Goal: Task Accomplishment & Management: Manage account settings

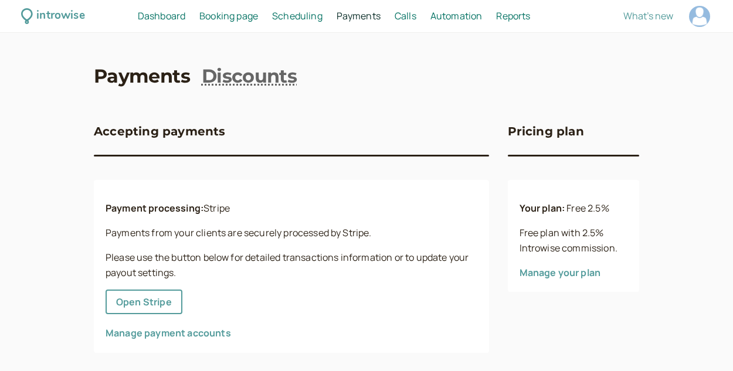
click at [144, 24] on div "introwise Dashboard Dashboard Booking page Booking Scheduling Scheduling Paymen…" at bounding box center [366, 16] width 733 height 33
click at [152, 14] on span "Dashboard" at bounding box center [162, 15] width 48 height 13
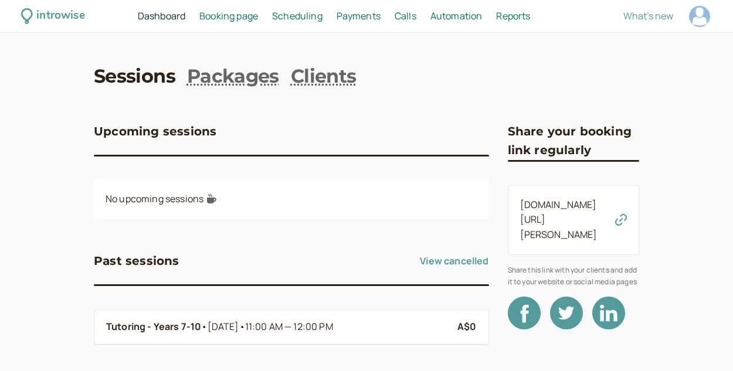
click at [152, 14] on span "Dashboard" at bounding box center [162, 15] width 48 height 13
click at [218, 17] on span "Booking page" at bounding box center [228, 15] width 59 height 13
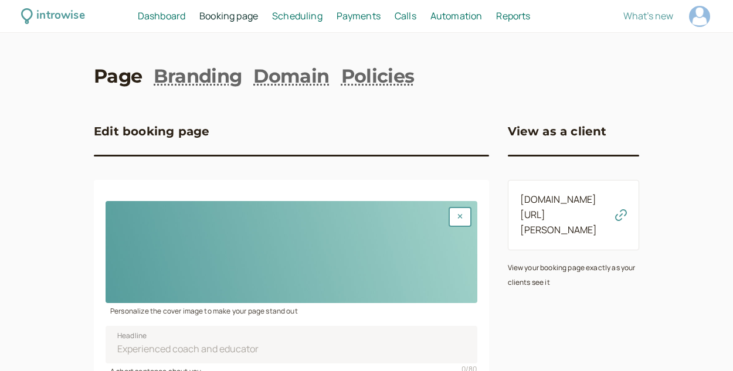
click at [283, 17] on span "Scheduling" at bounding box center [297, 15] width 50 height 13
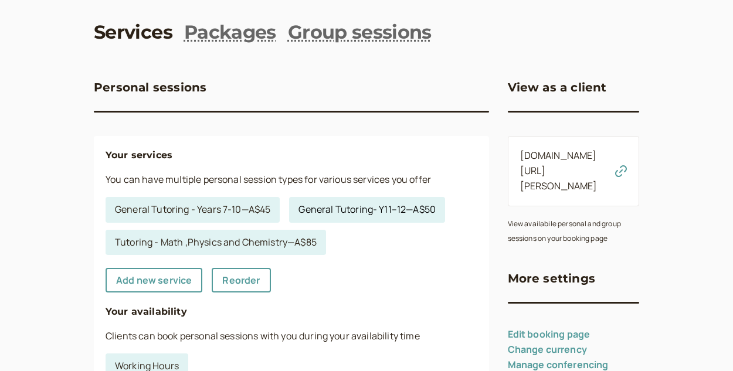
scroll to position [45, 0]
click at [271, 243] on link "Tutoring - Math ,Physics and Chemistry — A$85" at bounding box center [216, 242] width 221 height 26
select select "60"
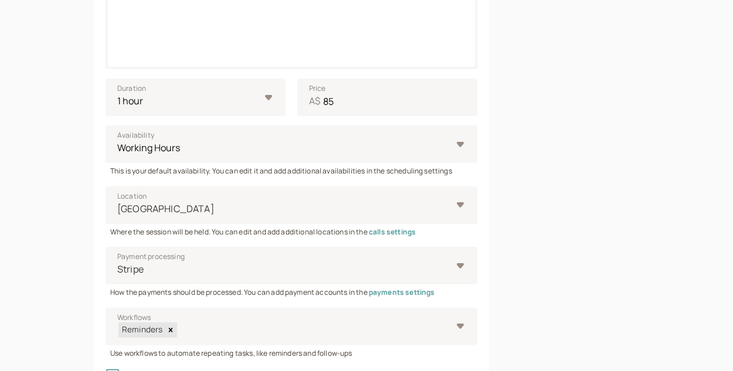
scroll to position [388, 0]
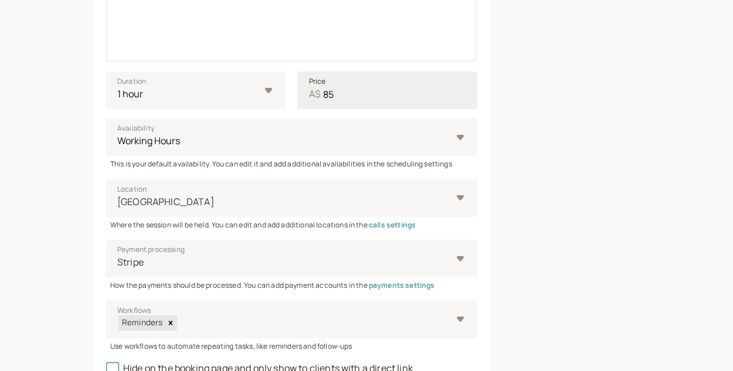
click at [321, 86] on span "Price" at bounding box center [317, 82] width 17 height 12
click at [321, 86] on input "85" at bounding box center [387, 91] width 180 height 38
type input "8"
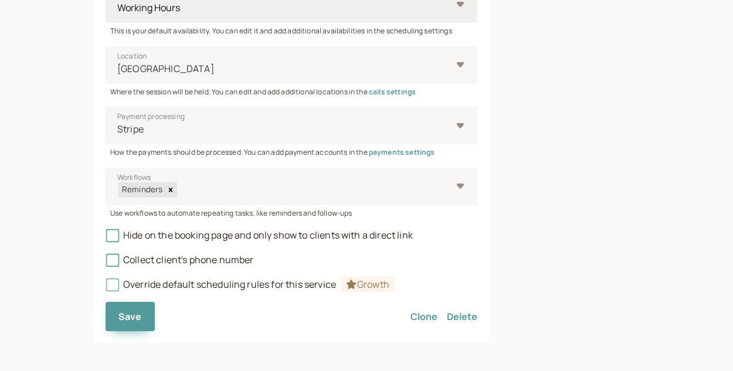
scroll to position [523, 0]
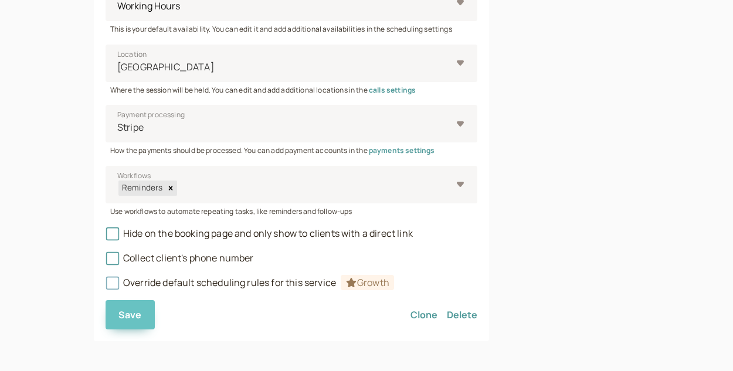
type input "95"
click at [140, 312] on span "Save" at bounding box center [130, 315] width 23 height 13
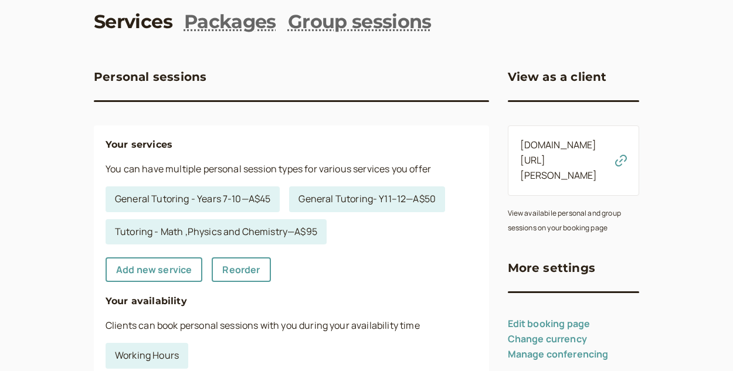
scroll to position [55, 0]
click at [620, 154] on icon "button" at bounding box center [621, 160] width 12 height 12
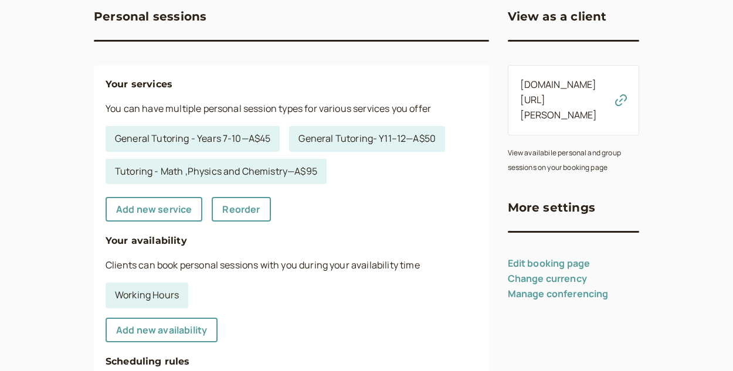
scroll to position [137, 0]
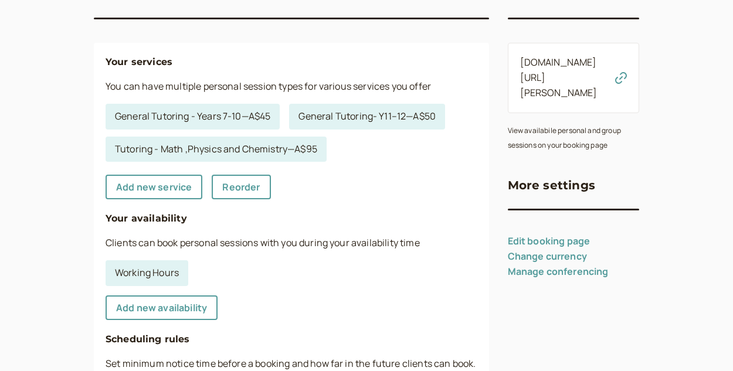
click at [553, 235] on link "Edit booking page" at bounding box center [549, 241] width 83 height 13
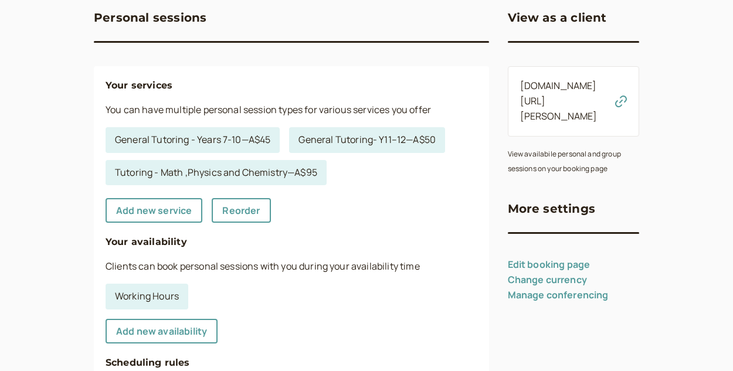
scroll to position [100, 0]
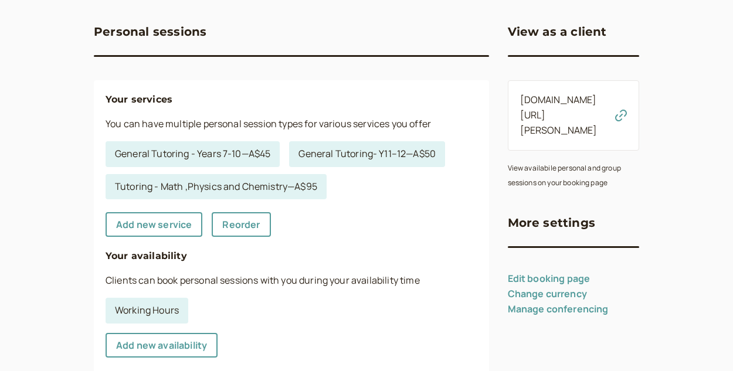
click at [529, 255] on div "More settings Edit booking page Change currency Manage conferencing" at bounding box center [574, 266] width 132 height 104
click at [517, 272] on link "Edit booking page" at bounding box center [549, 278] width 83 height 13
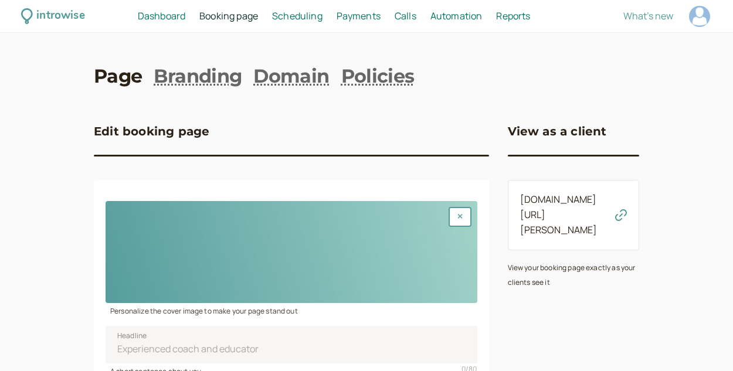
click at [225, 11] on span "Booking page" at bounding box center [228, 15] width 59 height 13
click at [290, 10] on span "Scheduling" at bounding box center [297, 15] width 50 height 13
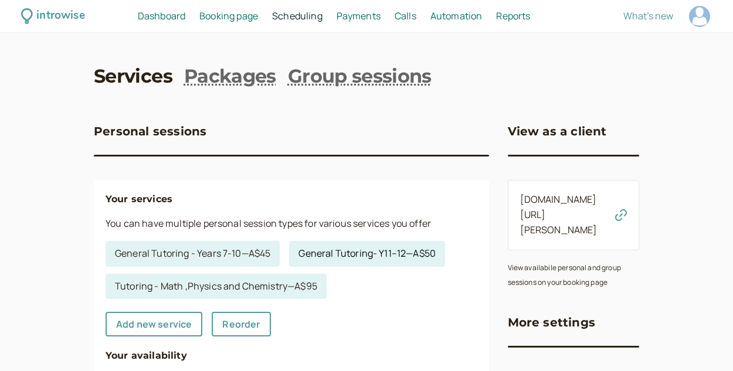
click at [363, 264] on link "General Tutoring- Y11–12 — A$50" at bounding box center [367, 254] width 156 height 26
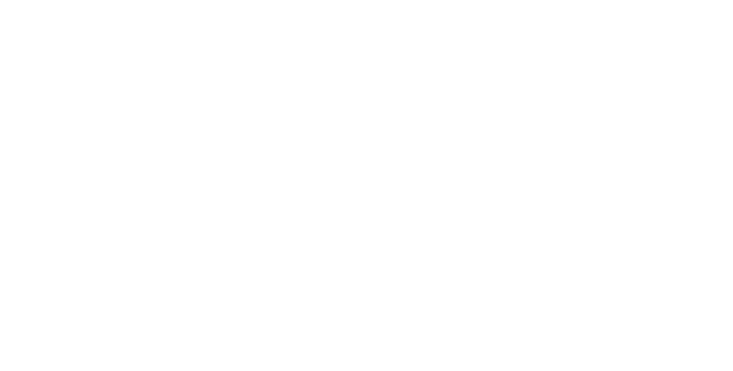
select select "60"
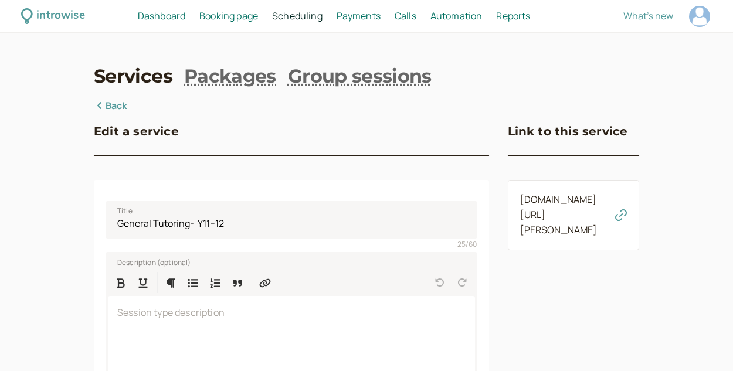
click at [242, 11] on span "Booking page" at bounding box center [228, 15] width 59 height 13
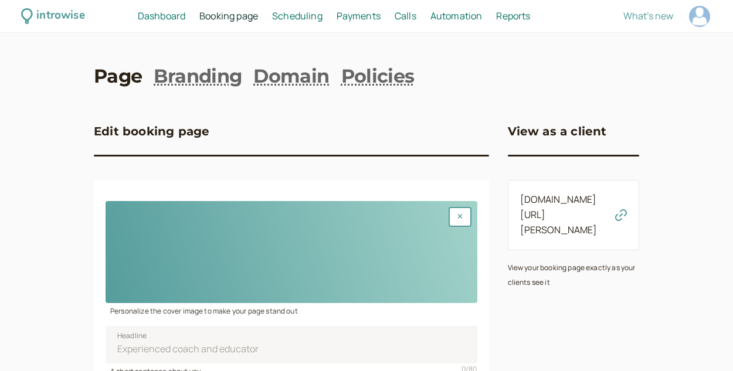
click at [353, 13] on span "Payments" at bounding box center [359, 15] width 44 height 13
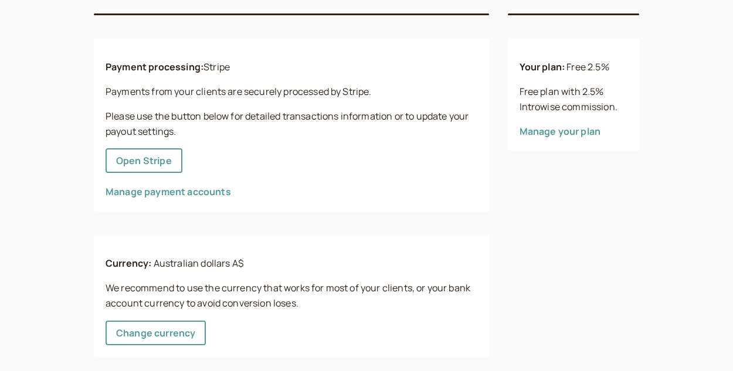
scroll to position [160, 0]
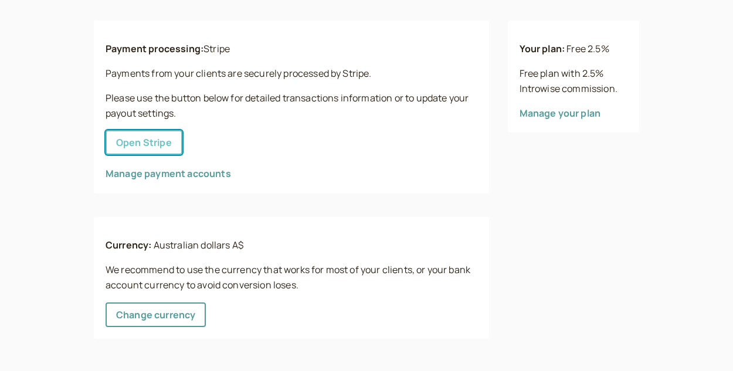
click at [158, 139] on button "Open Stripe" at bounding box center [144, 142] width 77 height 25
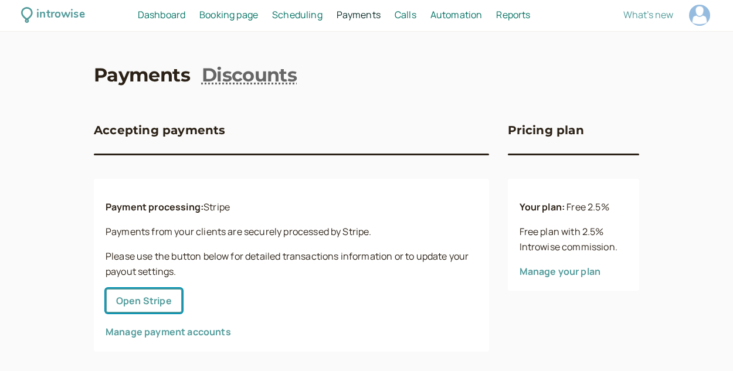
scroll to position [1, 0]
click at [215, 16] on span "Booking page" at bounding box center [228, 14] width 59 height 13
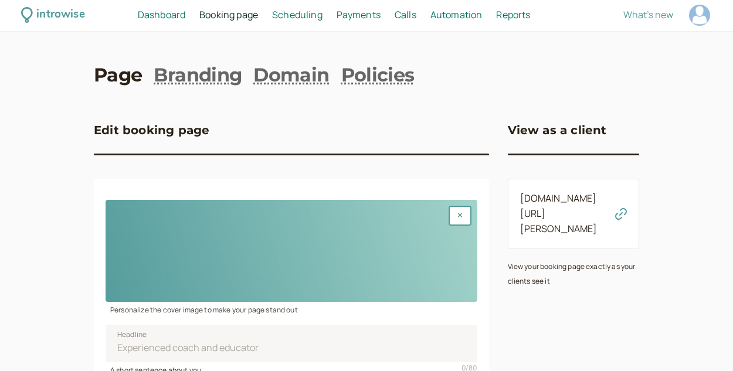
click at [171, 10] on span "Dashboard" at bounding box center [162, 14] width 48 height 13
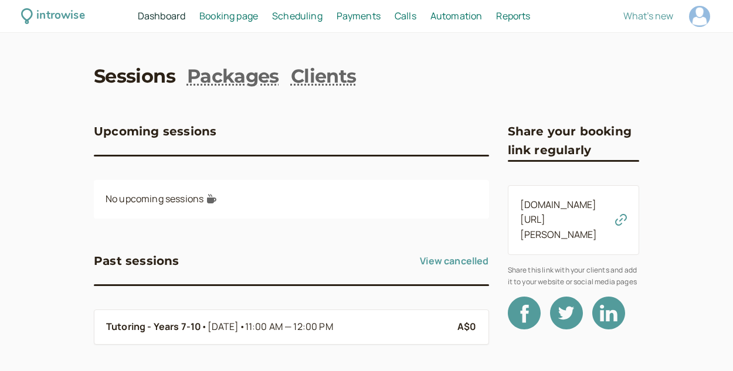
click at [230, 44] on div "introwise Dashboard Dashboard Booking page Booking Scheduling Scheduling Paymen…" at bounding box center [366, 205] width 733 height 411
click at [287, 9] on span "Scheduling" at bounding box center [297, 15] width 50 height 13
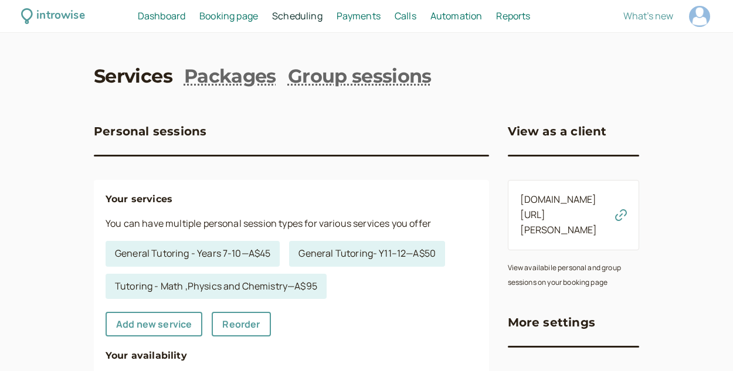
click at [436, 130] on div "Personal sessions" at bounding box center [291, 138] width 395 height 33
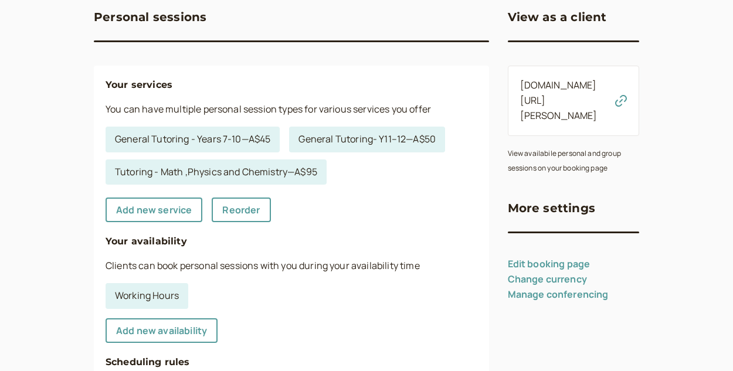
click at [564, 258] on link "Edit booking page" at bounding box center [549, 264] width 83 height 13
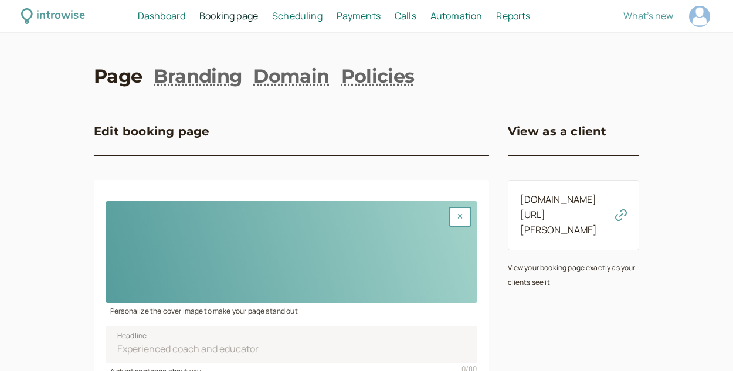
click at [162, 15] on span "Dashboard" at bounding box center [162, 15] width 48 height 13
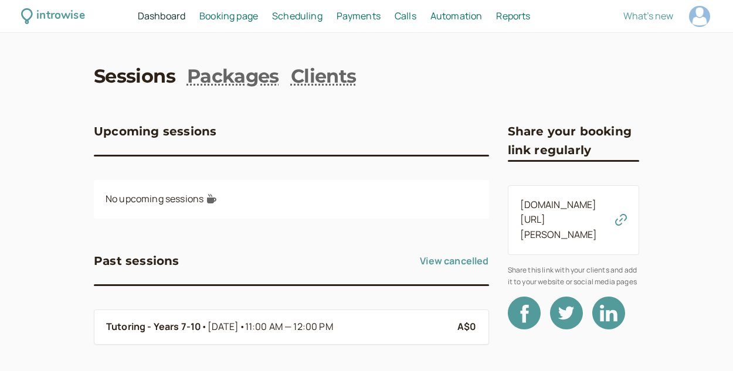
click at [243, 12] on span "Booking page" at bounding box center [228, 15] width 59 height 13
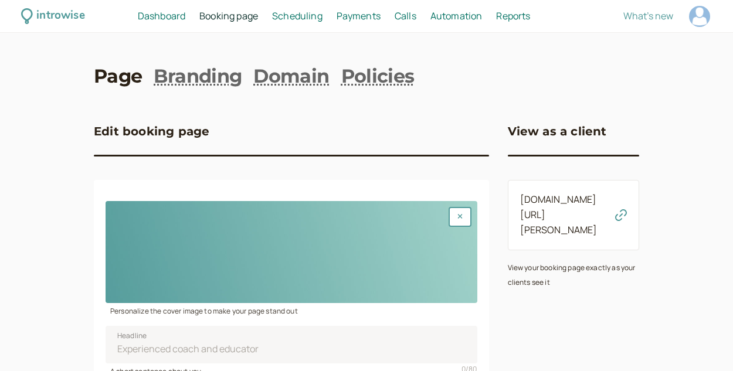
click at [307, 19] on span "Scheduling" at bounding box center [297, 15] width 50 height 13
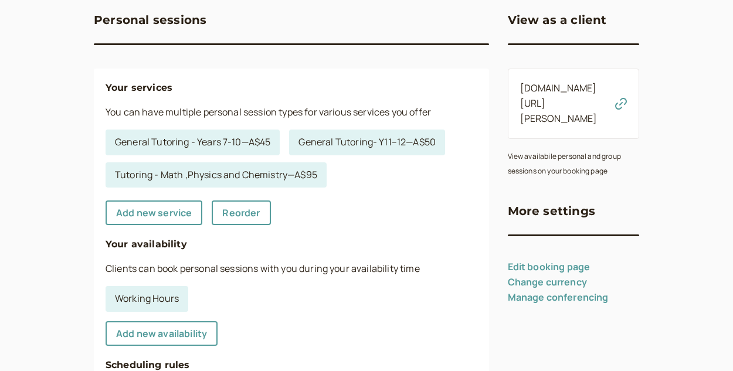
scroll to position [113, 0]
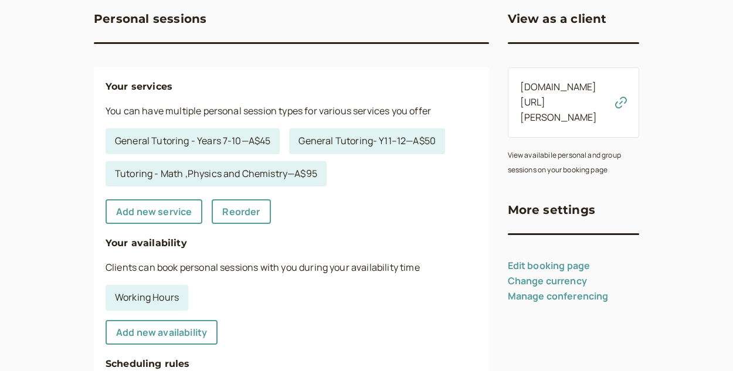
click at [440, 257] on div "Your services You can have multiple personal session types for various services…" at bounding box center [291, 355] width 395 height 577
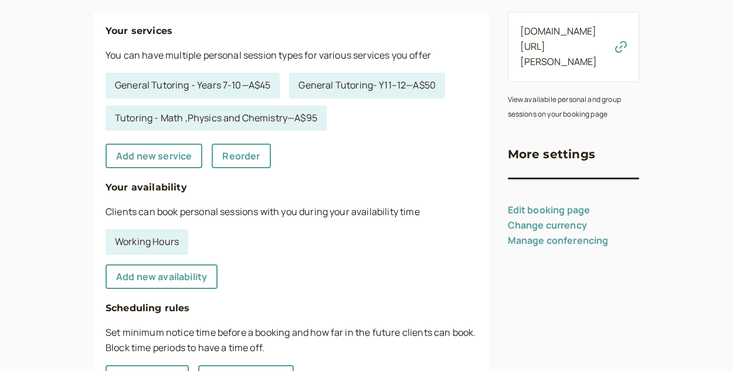
scroll to position [172, 0]
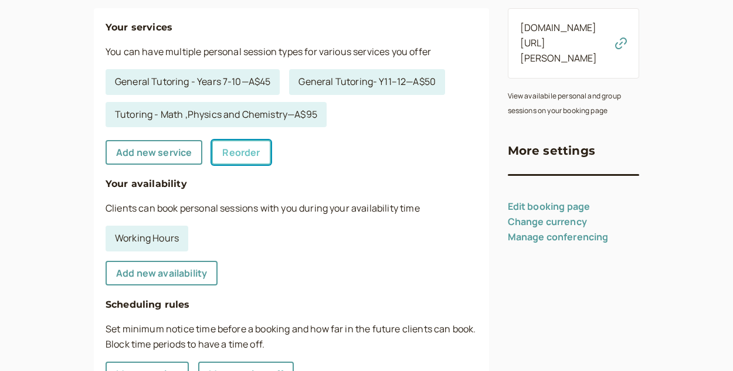
click at [242, 152] on link "Reorder" at bounding box center [241, 152] width 59 height 25
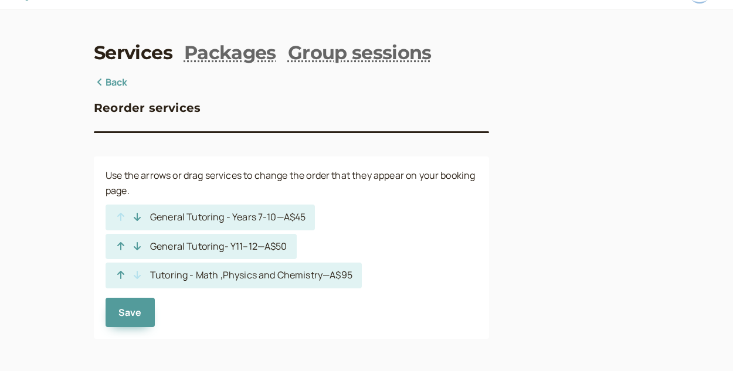
scroll to position [23, 0]
click at [222, 287] on div "Tutoring - Math ,Physics and Chemistry — A$95" at bounding box center [234, 276] width 256 height 26
click at [218, 280] on span "Tutoring - Math ,Physics and Chemistry — A$95" at bounding box center [251, 275] width 202 height 13
click at [123, 272] on icon "button" at bounding box center [121, 275] width 12 height 9
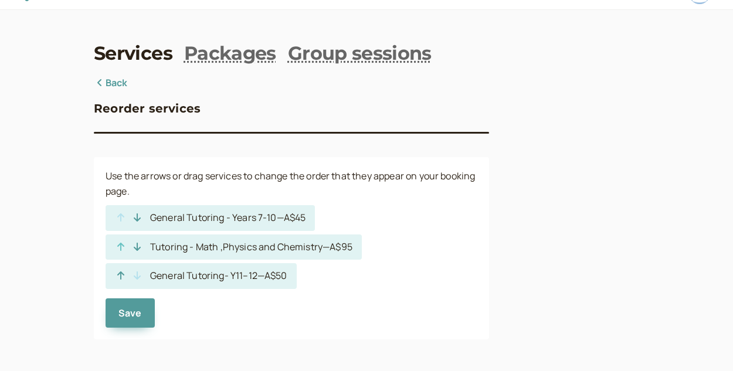
click at [123, 272] on icon "button" at bounding box center [121, 275] width 12 height 9
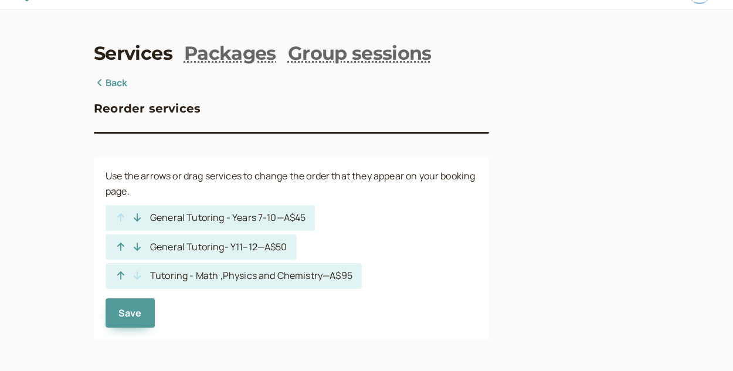
click at [123, 272] on icon "button" at bounding box center [121, 275] width 12 height 9
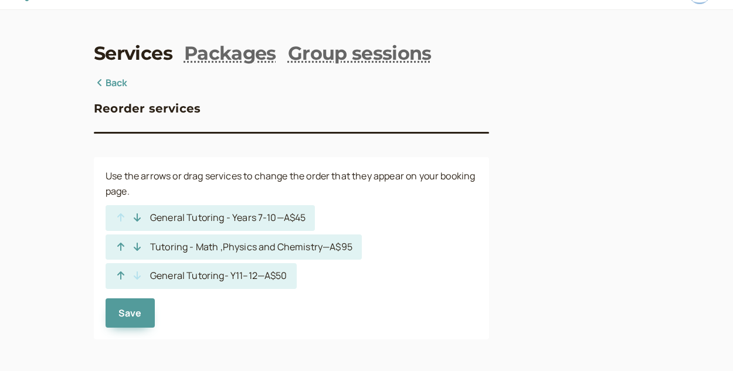
click at [123, 272] on icon "button" at bounding box center [121, 275] width 12 height 9
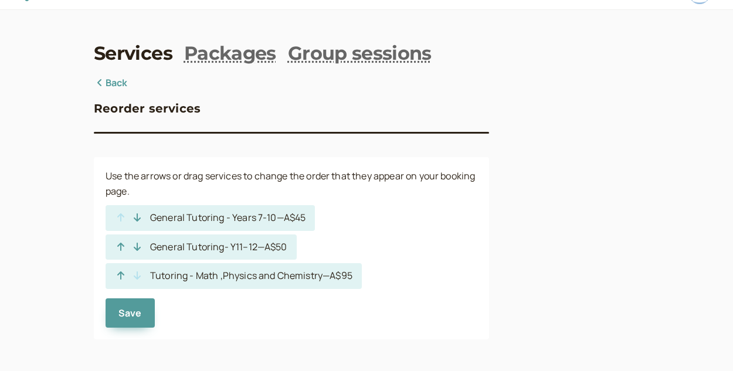
click at [123, 272] on icon "button" at bounding box center [121, 275] width 12 height 9
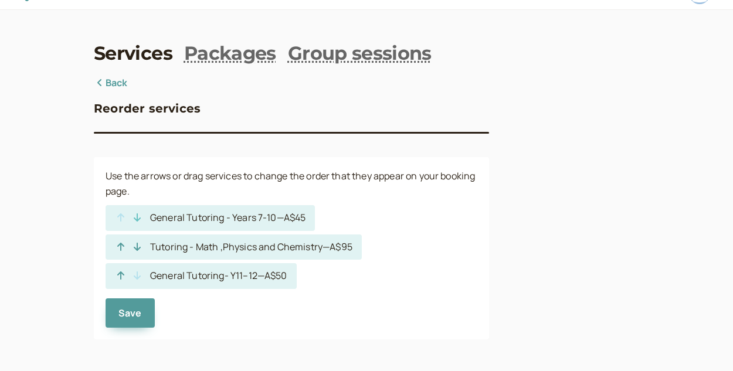
click at [142, 216] on icon "button" at bounding box center [137, 217] width 12 height 9
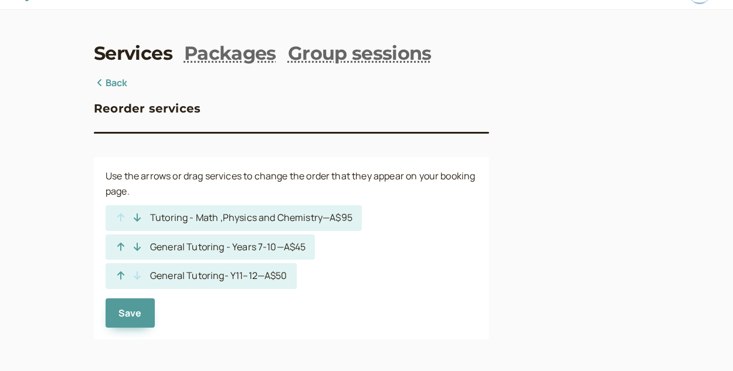
scroll to position [24, 0]
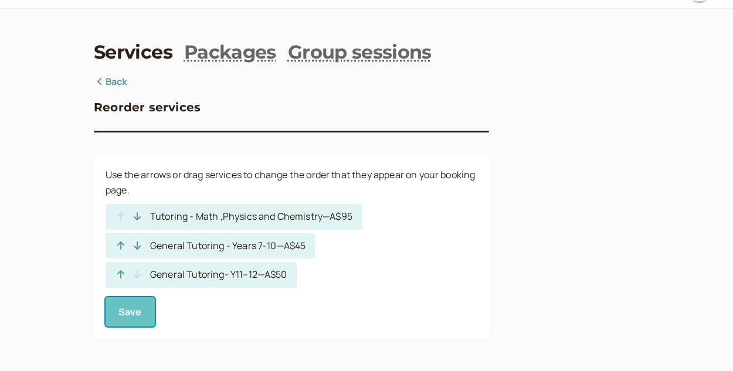
click at [137, 309] on span "Save" at bounding box center [130, 312] width 23 height 13
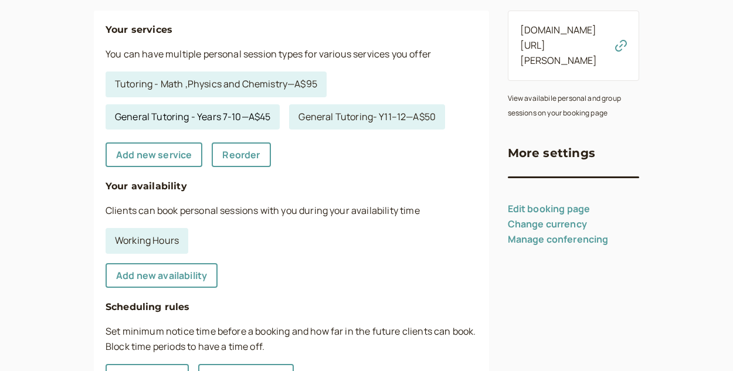
scroll to position [170, 0]
drag, startPoint x: 243, startPoint y: 297, endPoint x: 190, endPoint y: 243, distance: 75.9
click at [190, 243] on ul "Working Hours" at bounding box center [291, 240] width 381 height 33
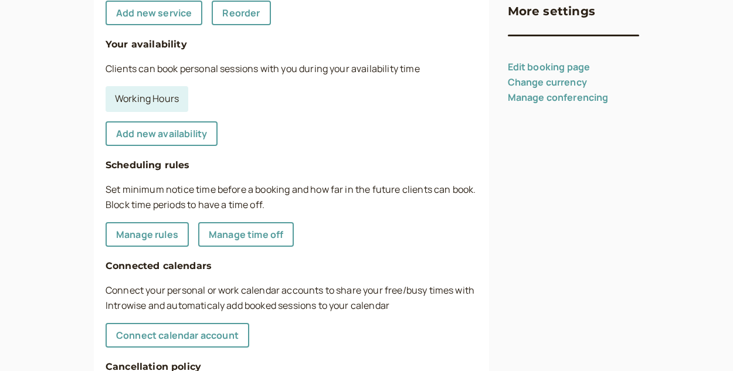
scroll to position [316, 0]
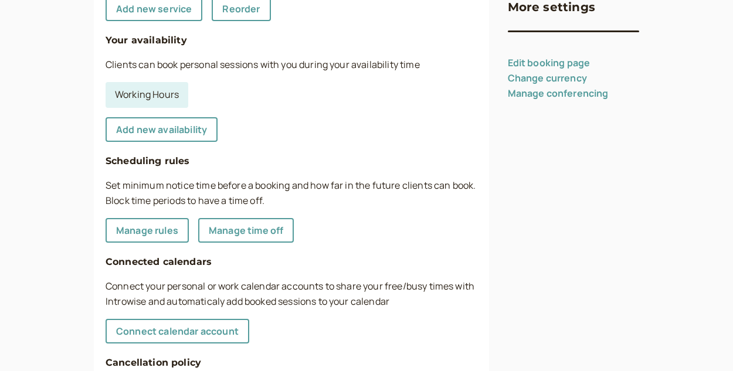
click at [297, 256] on h4 "Connected calendars" at bounding box center [292, 262] width 372 height 15
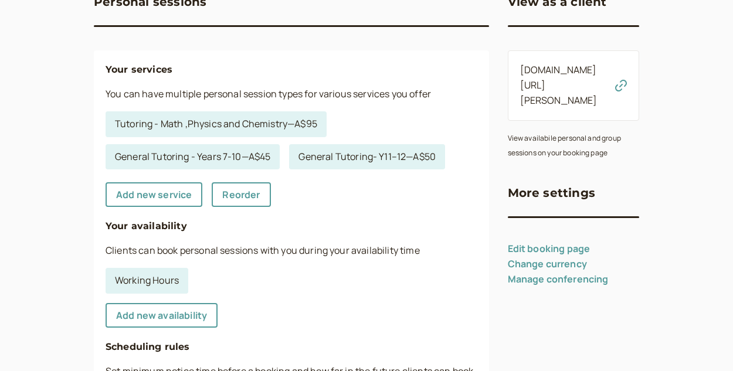
scroll to position [129, 0]
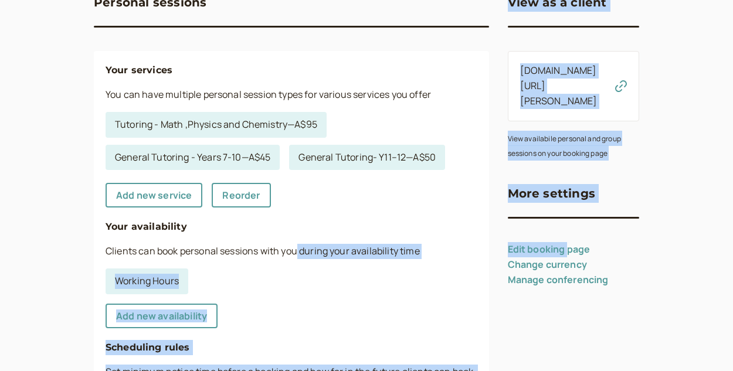
drag, startPoint x: 297, startPoint y: 256, endPoint x: 567, endPoint y: 234, distance: 270.8
click at [567, 234] on div "Personal sessions Your services You can have multiple personal session types fo…" at bounding box center [367, 298] width 546 height 658
click at [555, 184] on h3 "More settings" at bounding box center [552, 193] width 88 height 19
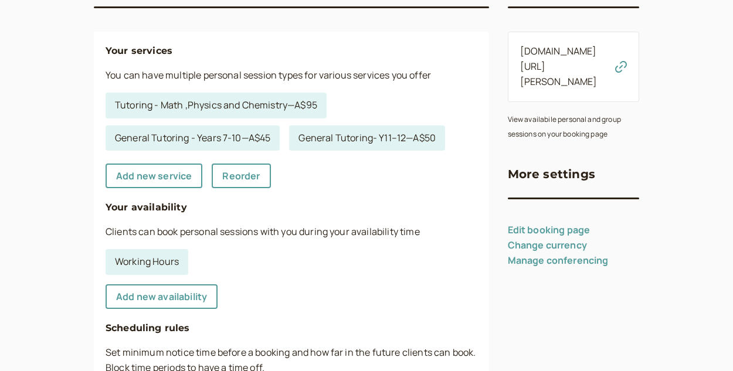
scroll to position [150, 0]
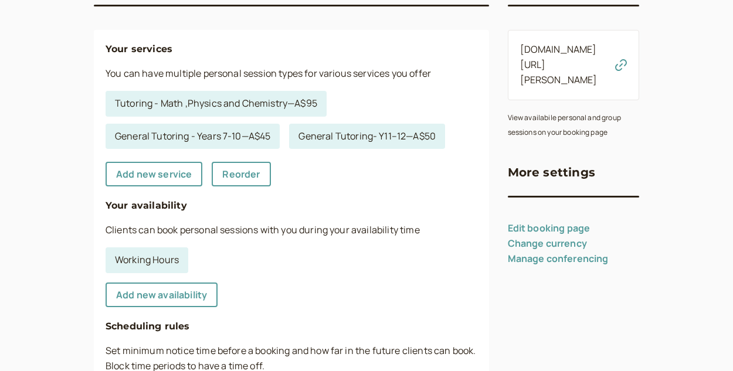
click at [558, 252] on link "Manage conferencing" at bounding box center [558, 258] width 101 height 13
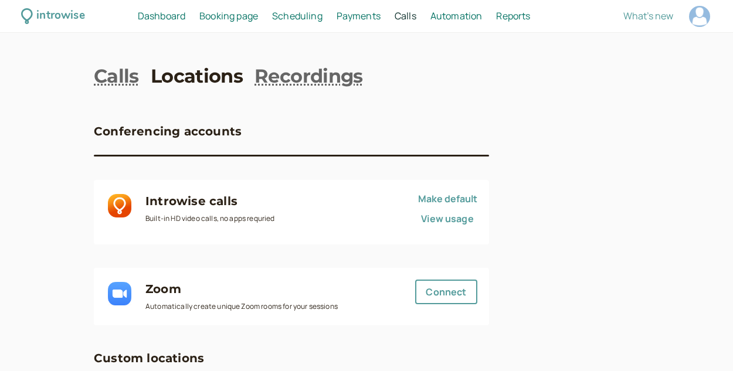
drag, startPoint x: 394, startPoint y: 40, endPoint x: 412, endPoint y: 29, distance: 21.2
click at [412, 29] on div "introwise Dashboard Dashboard Booking page Booking Scheduling Scheduling Paymen…" at bounding box center [366, 321] width 733 height 643
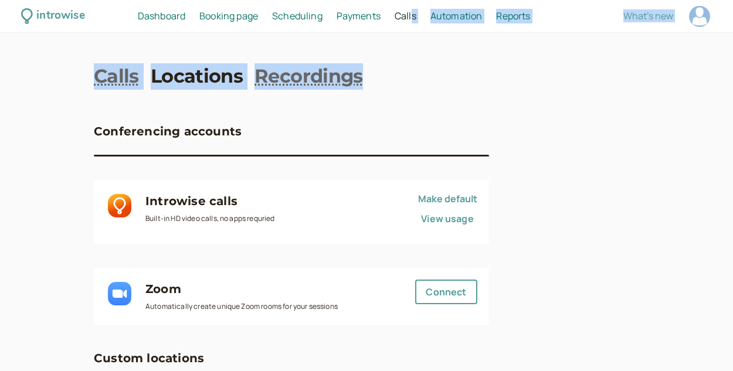
click at [416, 29] on div "introwise Dashboard Dashboard Booking page Booking Scheduling Scheduling Paymen…" at bounding box center [366, 16] width 733 height 33
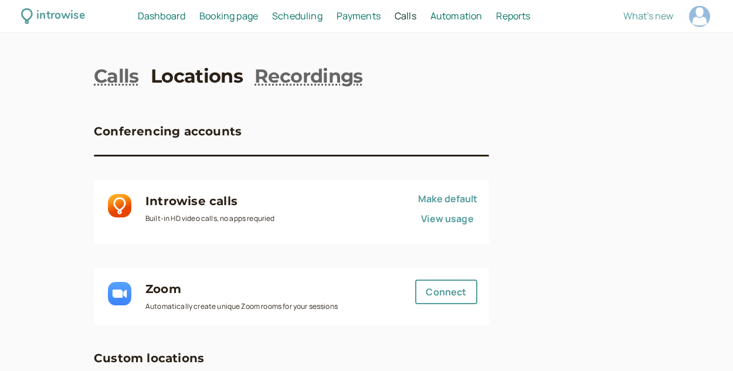
click at [197, 79] on link "Locations" at bounding box center [197, 76] width 92 height 26
click at [279, 80] on link "Recordings" at bounding box center [309, 76] width 109 height 26
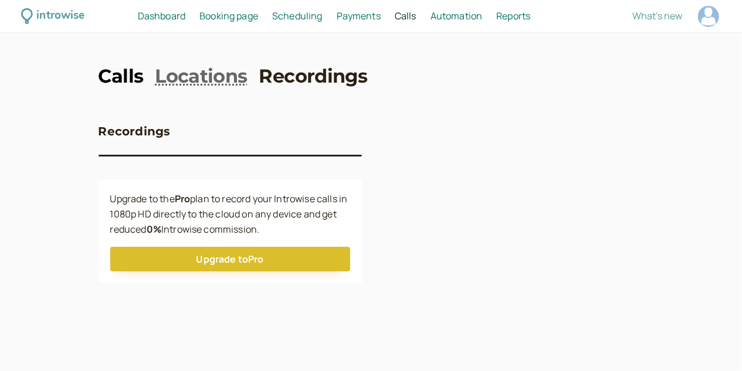
click at [128, 76] on link "Calls" at bounding box center [121, 76] width 45 height 26
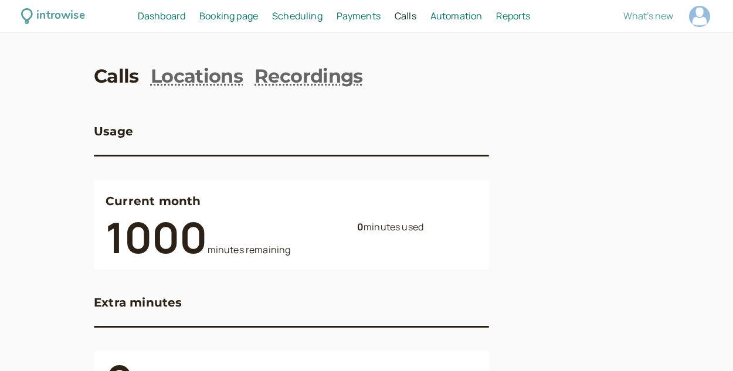
click at [133, 79] on link "Calls" at bounding box center [116, 76] width 45 height 26
click at [224, 11] on span "Booking page" at bounding box center [228, 15] width 59 height 13
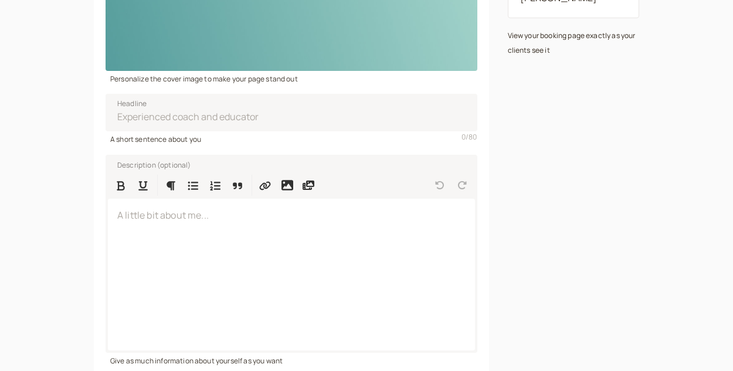
scroll to position [311, 0]
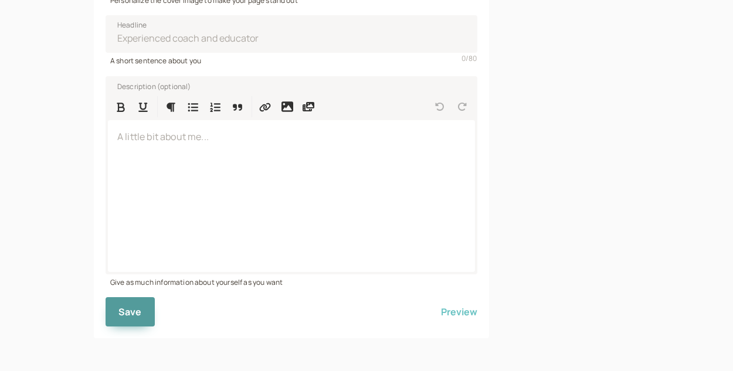
click at [453, 315] on button "Preview" at bounding box center [459, 311] width 36 height 29
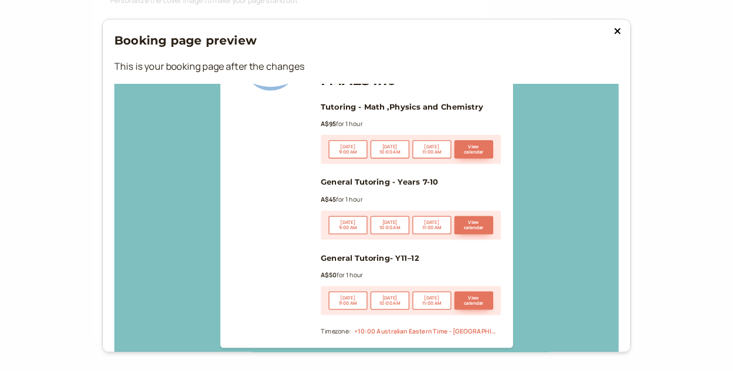
scroll to position [177, 0]
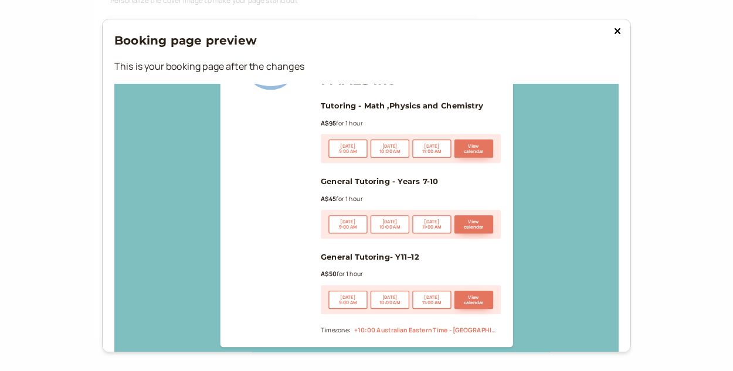
click at [468, 150] on div at bounding box center [366, 109] width 505 height 281
click at [614, 28] on icon at bounding box center [617, 30] width 7 height 9
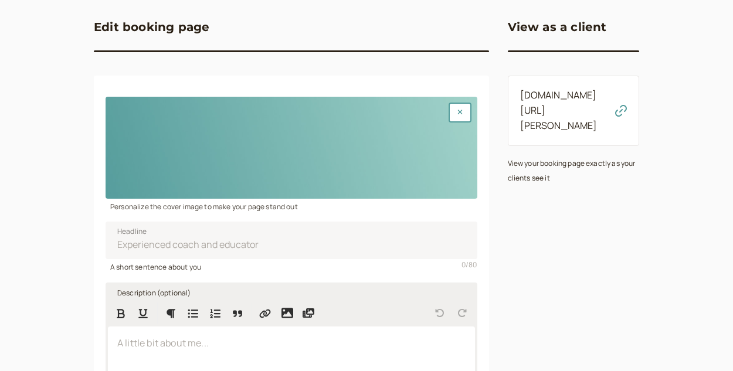
scroll to position [0, 0]
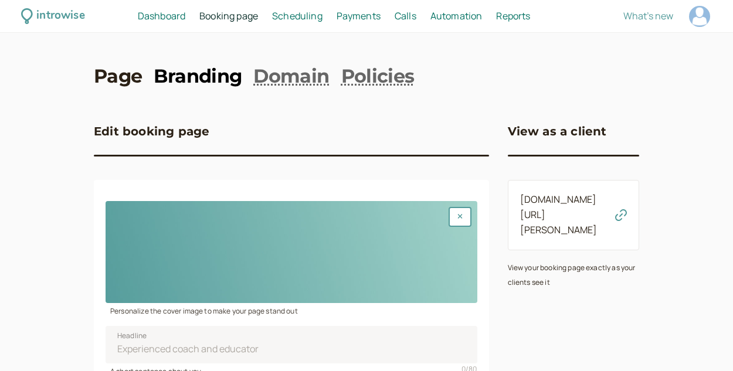
click at [214, 77] on link "Branding" at bounding box center [198, 76] width 88 height 26
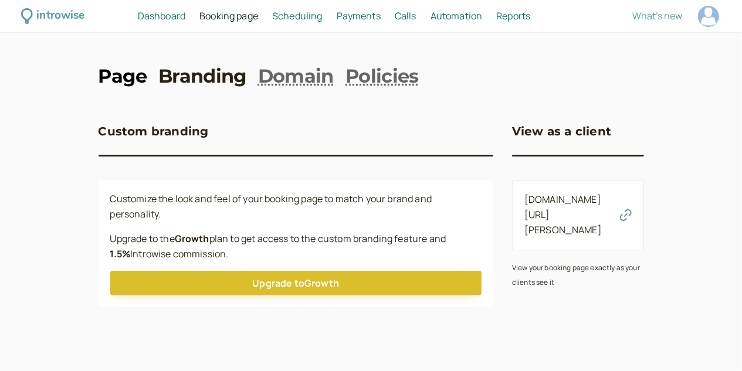
click at [121, 77] on link "Page" at bounding box center [123, 76] width 48 height 26
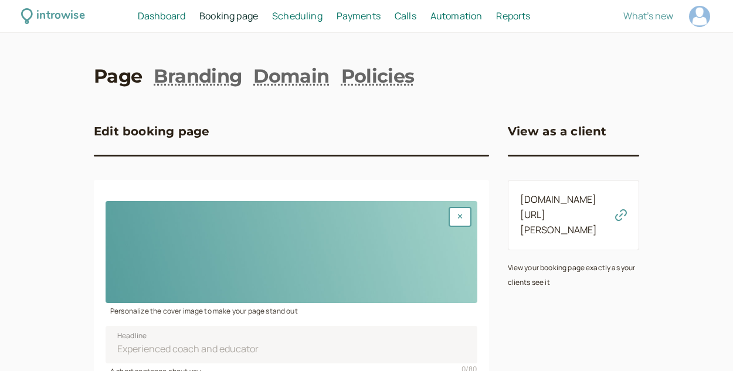
click at [364, 19] on span "Payments" at bounding box center [359, 15] width 44 height 13
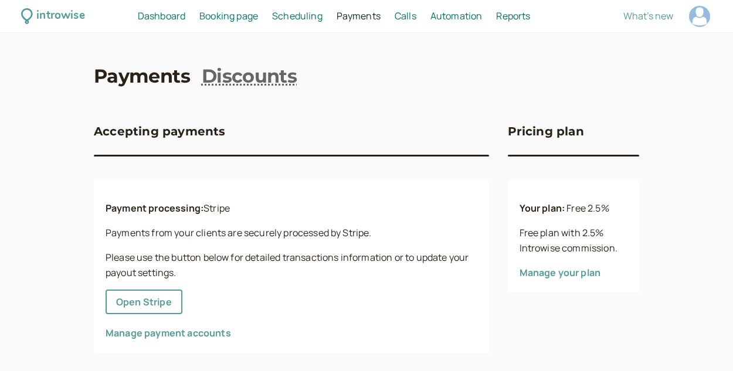
click at [549, 269] on link "Manage your plan" at bounding box center [561, 272] width 82 height 13
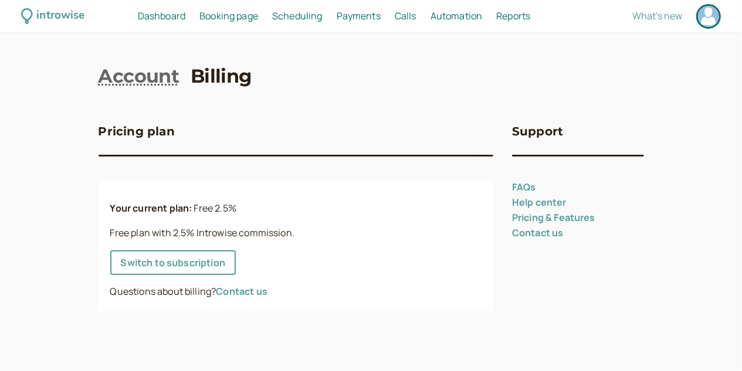
click at [371, 28] on div "introwise Dashboard Dashboard Booking page Booking Scheduling Scheduling Paymen…" at bounding box center [371, 16] width 742 height 33
click at [363, 16] on span "Payments" at bounding box center [359, 15] width 44 height 13
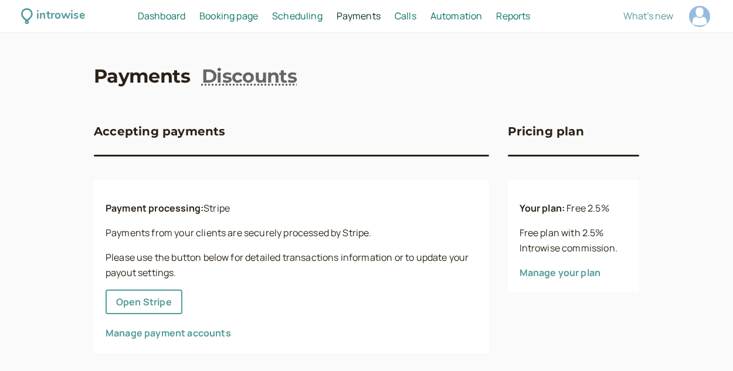
click at [299, 18] on span "Scheduling" at bounding box center [297, 15] width 50 height 13
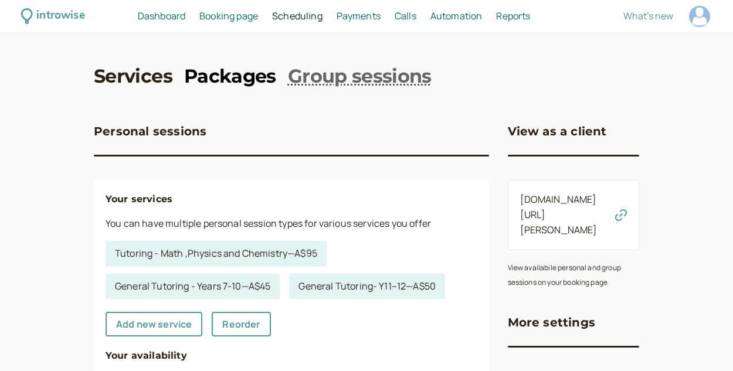
click at [224, 77] on link "Packages" at bounding box center [230, 76] width 92 height 26
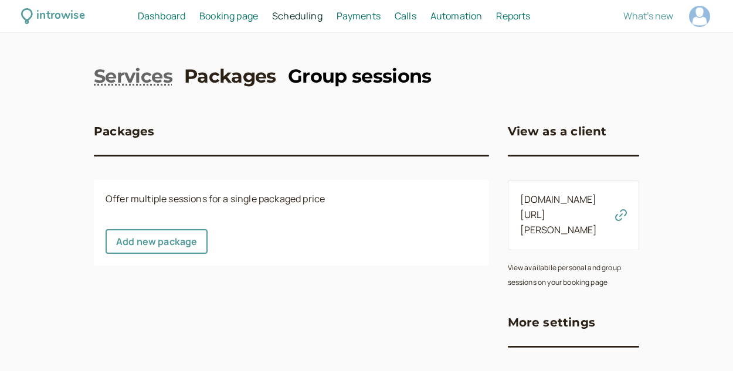
click at [299, 81] on link "Group sessions" at bounding box center [360, 76] width 144 height 26
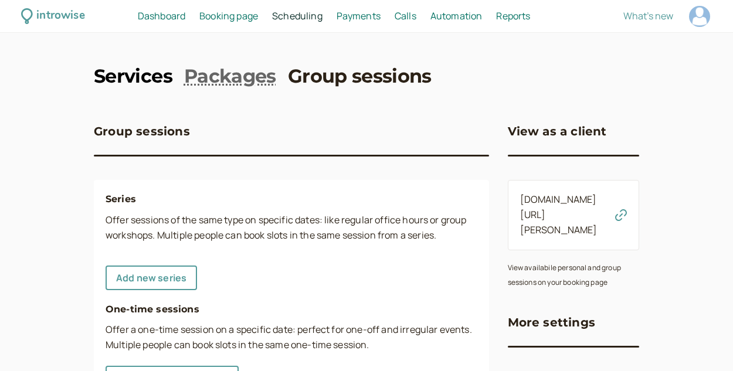
click at [160, 72] on link "Services" at bounding box center [133, 76] width 79 height 26
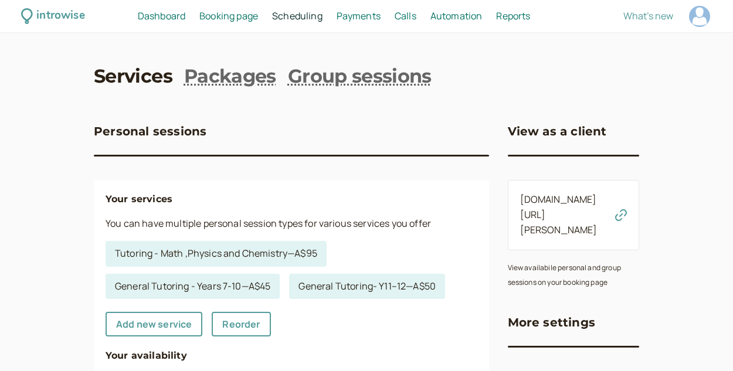
click at [150, 76] on link "Services" at bounding box center [133, 76] width 79 height 26
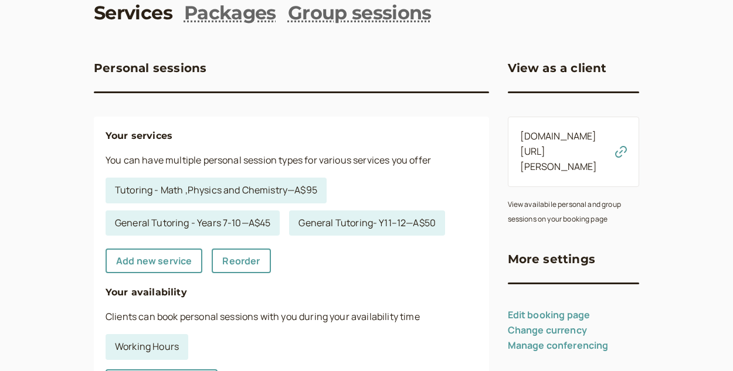
scroll to position [65, 0]
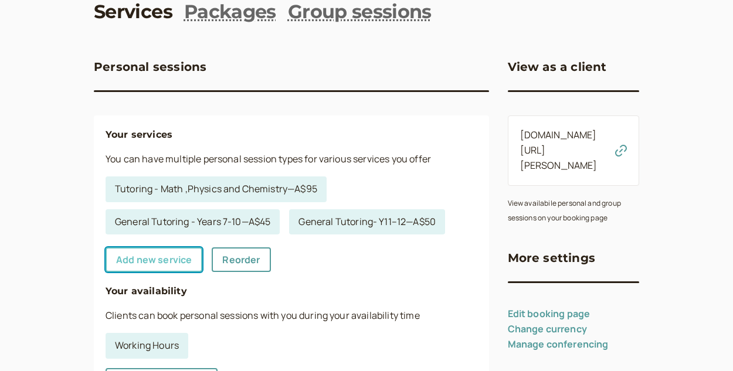
click at [191, 259] on link "Add new service" at bounding box center [154, 260] width 97 height 25
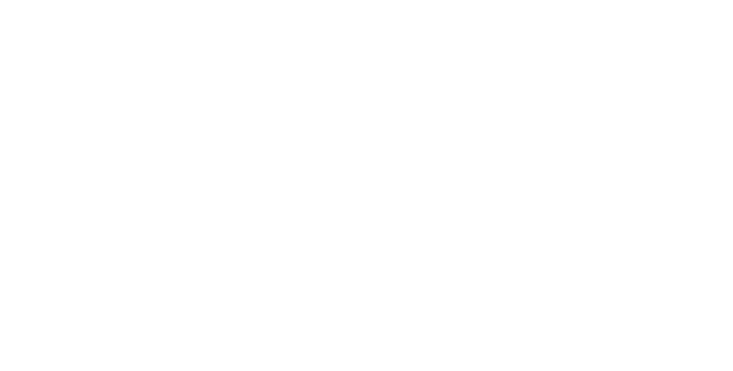
select select "30"
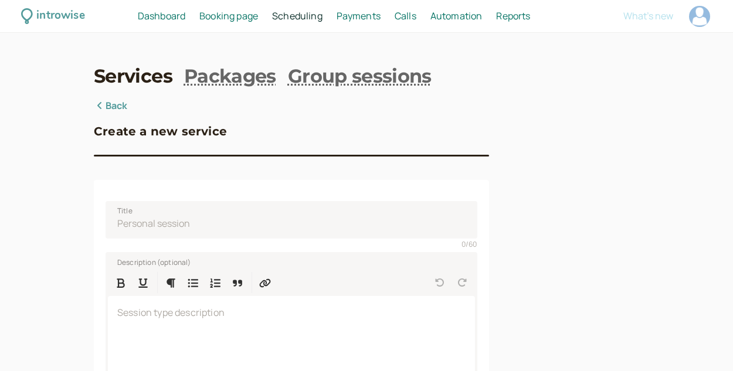
click at [121, 107] on link "Back" at bounding box center [111, 106] width 34 height 15
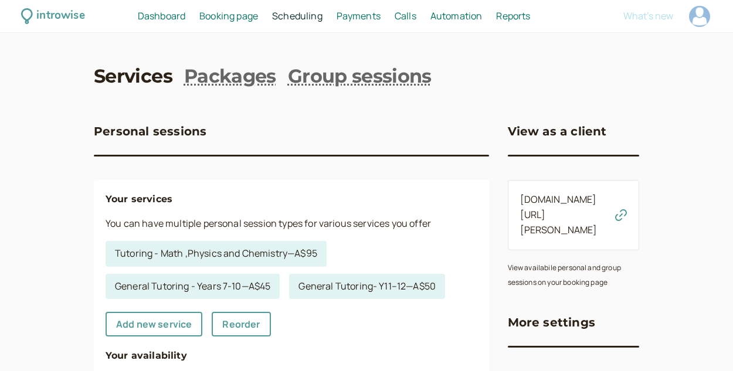
scroll to position [65, 0]
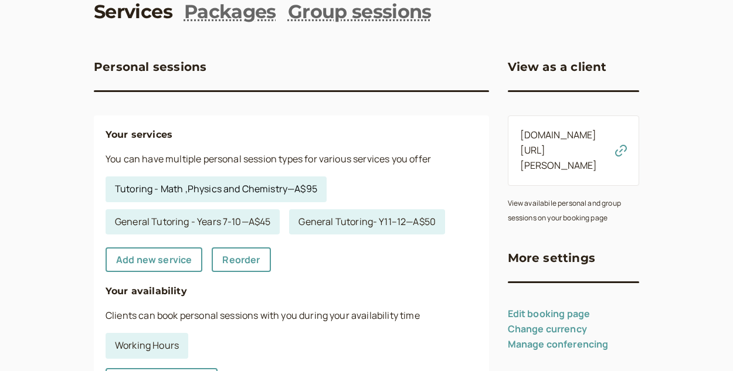
click at [251, 192] on link "Tutoring - Math ,Physics and Chemistry — A$95" at bounding box center [216, 190] width 221 height 26
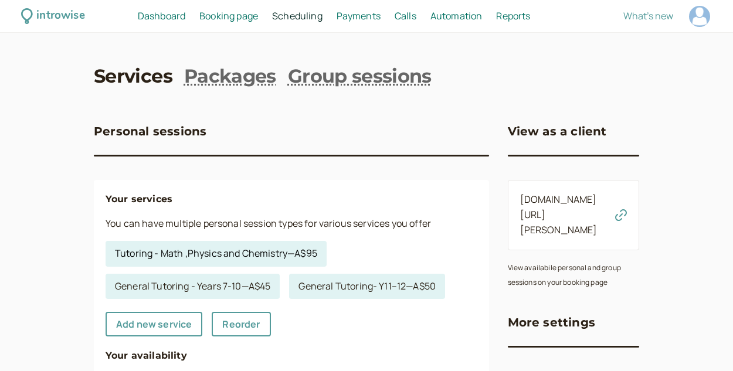
select select "60"
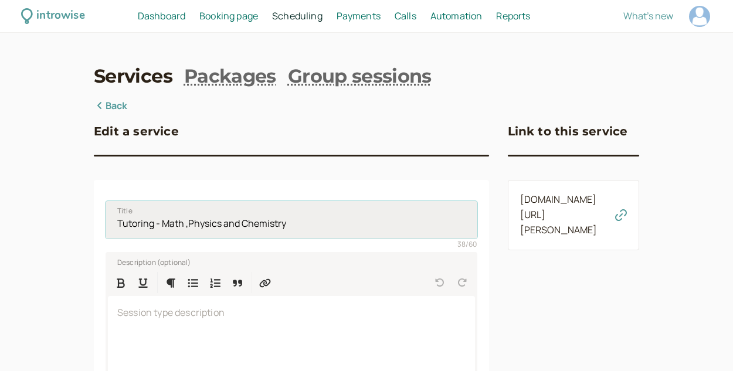
click at [166, 224] on input "Tutoring - Math ,Physics and Chemistry" at bounding box center [292, 220] width 372 height 38
click at [161, 224] on input "Tutoring - Math ,Physics and Chemistry" at bounding box center [292, 220] width 372 height 38
type input "Tutoring - ATAR Math ,Physics and Chemistry"
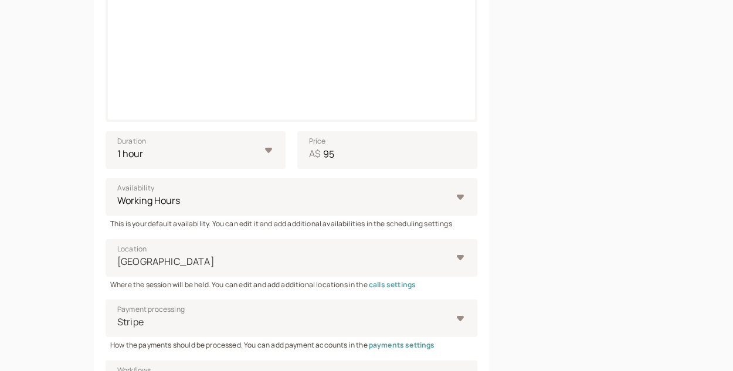
scroll to position [329, 0]
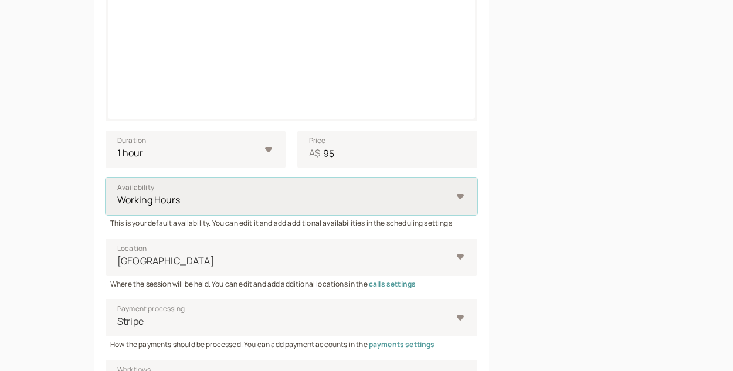
click at [449, 198] on select "Working Hours" at bounding box center [292, 197] width 372 height 38
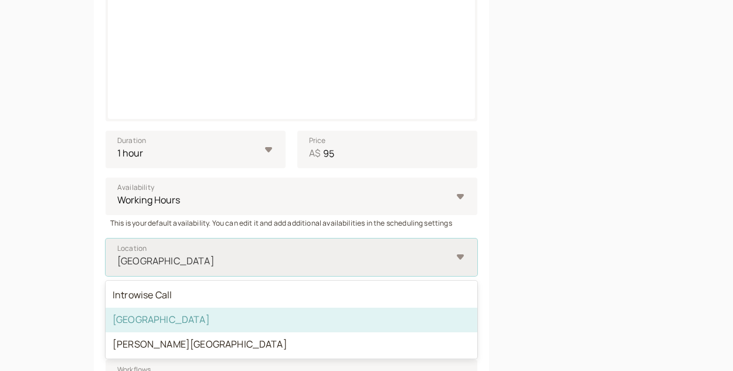
click at [461, 263] on div "[GEOGRAPHIC_DATA]" at bounding box center [292, 258] width 372 height 38
click at [118, 263] on input "Location option [GEOGRAPHIC_DATA] selected, 2 of 3. 3 results available. Use Up…" at bounding box center [117, 261] width 2 height 13
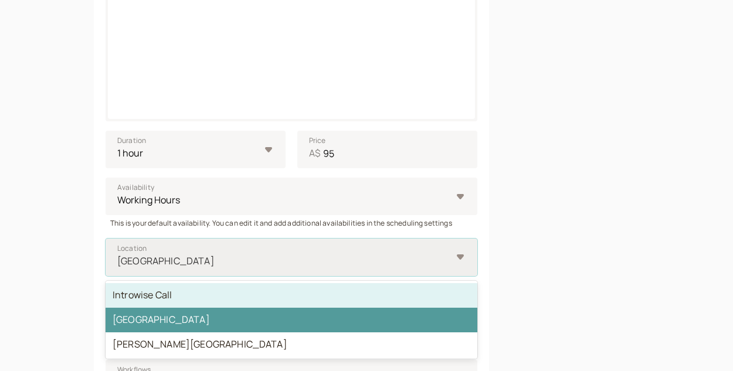
click at [447, 293] on div "Introwise Call" at bounding box center [292, 295] width 372 height 25
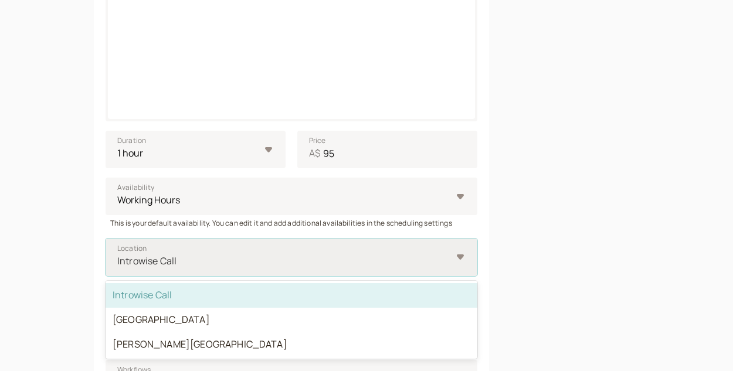
click at [457, 259] on div "Introwise Call" at bounding box center [292, 258] width 372 height 38
click at [118, 259] on input "Location option Introwise Call, selected. option Introwise Call selected, 1 of …" at bounding box center [117, 261] width 2 height 13
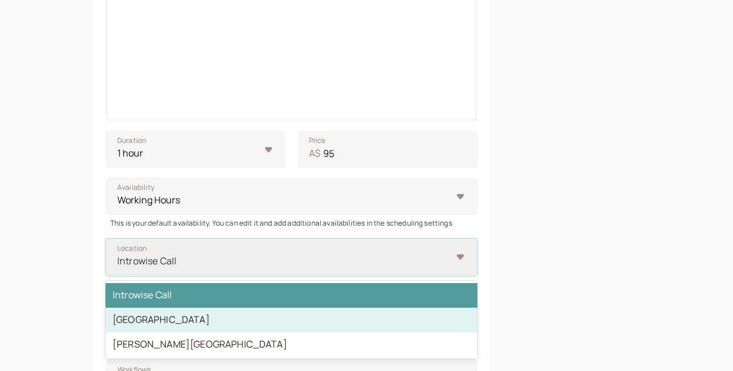
click at [394, 316] on div "[GEOGRAPHIC_DATA]" at bounding box center [292, 320] width 372 height 25
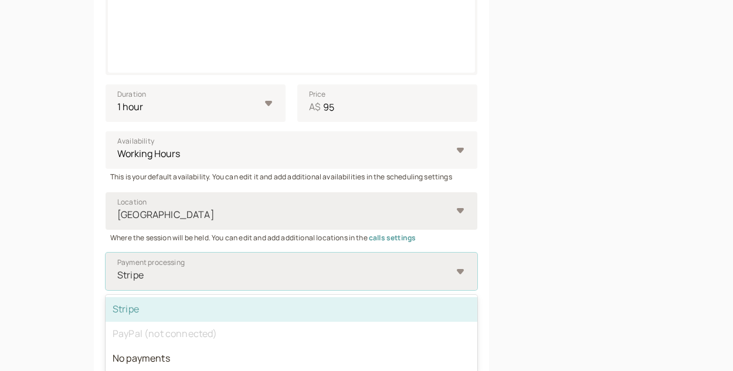
scroll to position [382, 0]
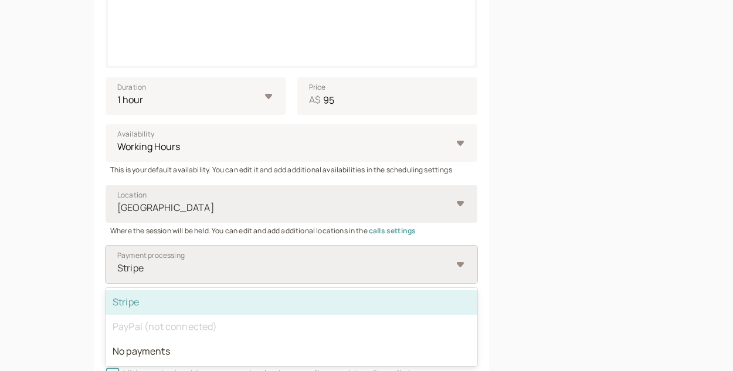
drag, startPoint x: 394, startPoint y: 316, endPoint x: 405, endPoint y: 262, distance: 54.5
click at [405, 262] on div at bounding box center [284, 268] width 336 height 16
click at [118, 262] on input "Payment processing option Stripe selected, 1 of 3. 3 results available. Use Up …" at bounding box center [117, 268] width 2 height 13
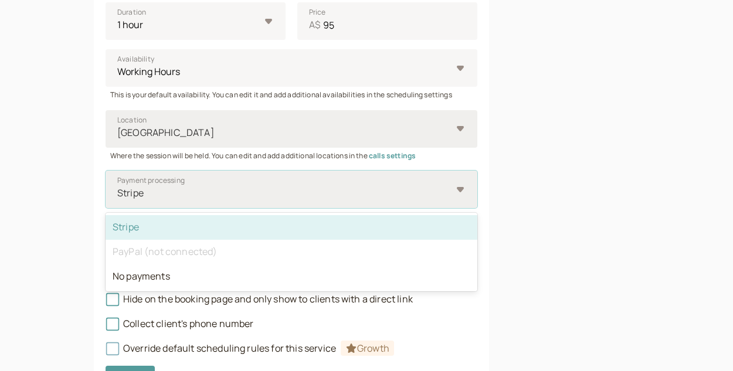
scroll to position [460, 0]
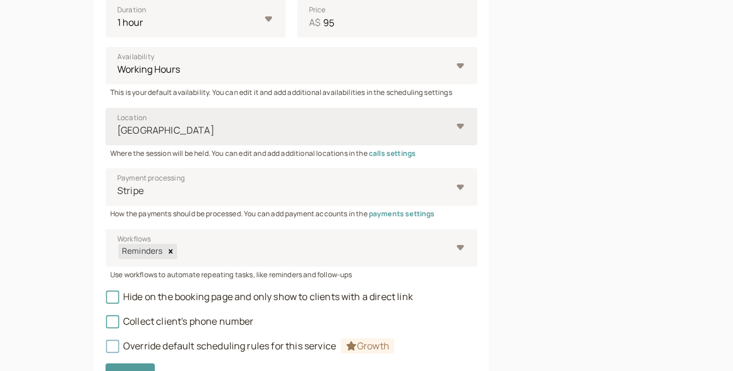
click at [555, 262] on div "Link to this service [DOMAIN_NAME][URL][PERSON_NAME]" at bounding box center [574, 22] width 132 height 766
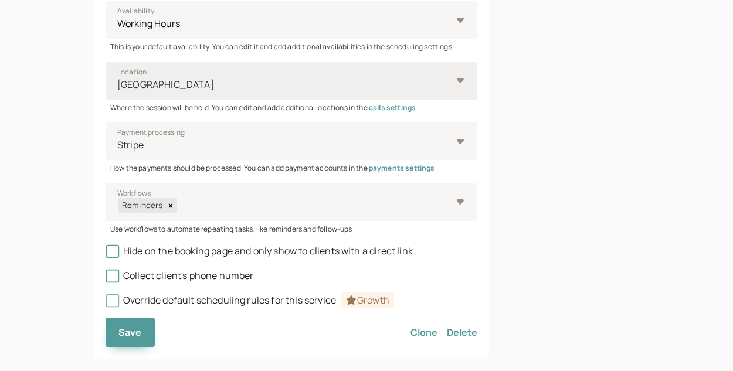
scroll to position [526, 0]
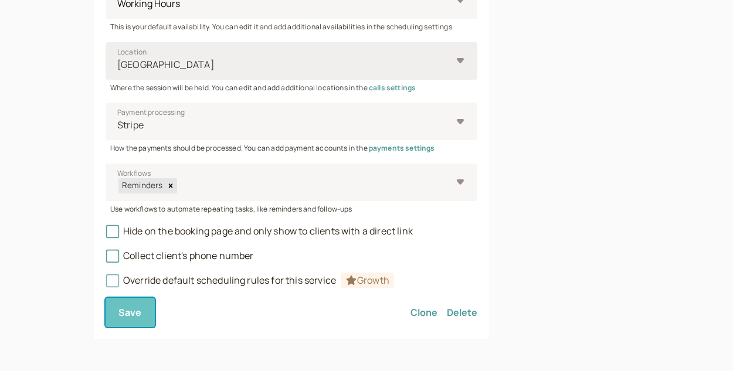
click at [118, 307] on button "Save" at bounding box center [130, 312] width 49 height 29
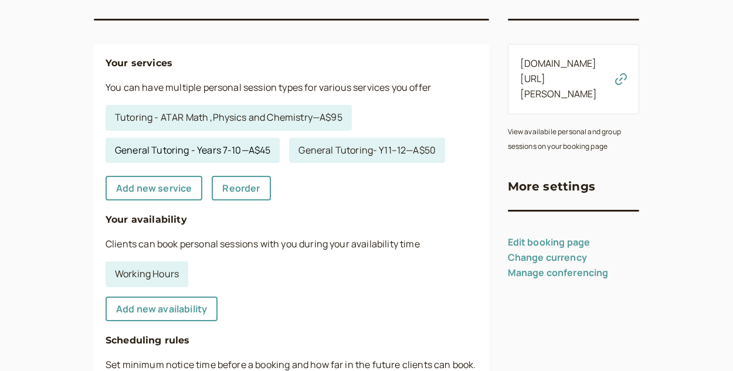
scroll to position [137, 0]
click at [617, 73] on icon "button" at bounding box center [621, 79] width 12 height 12
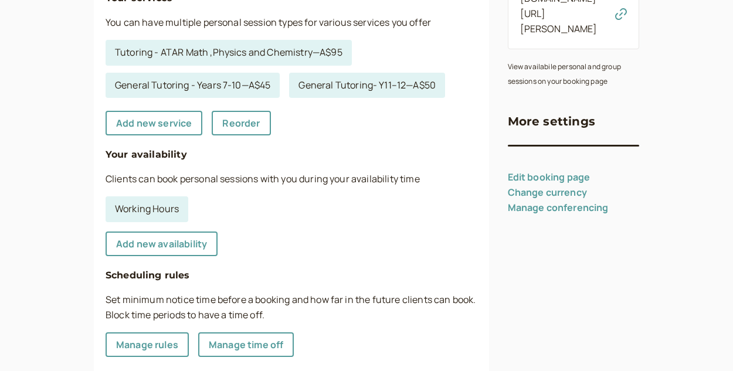
scroll to position [234, 0]
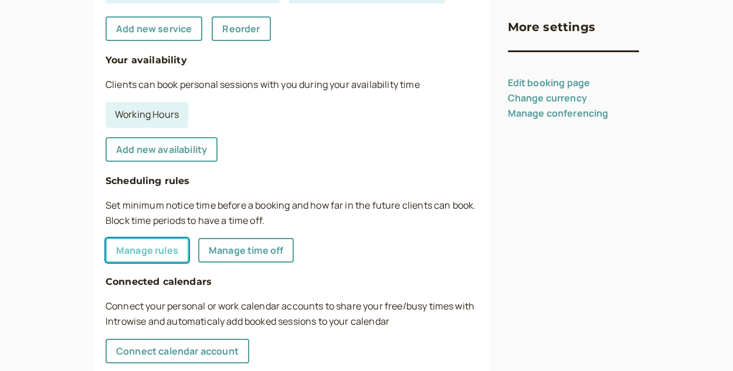
click at [160, 248] on link "Manage rules" at bounding box center [147, 250] width 83 height 25
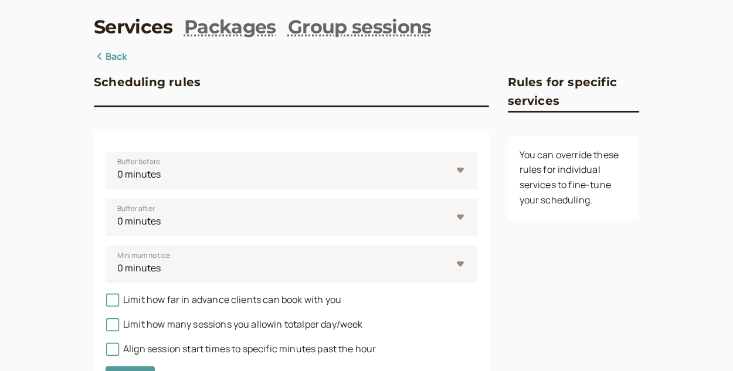
scroll to position [118, 0]
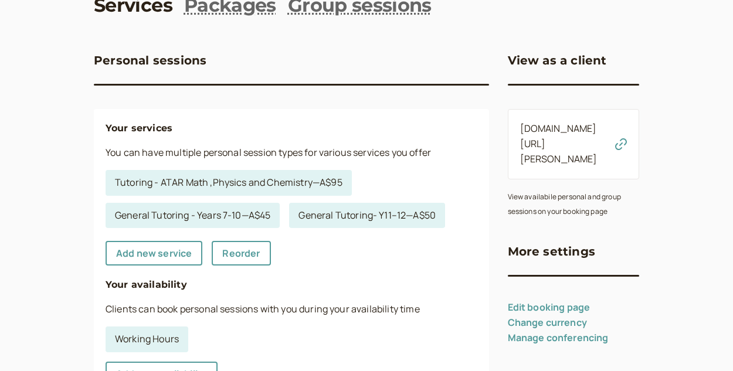
scroll to position [87, 0]
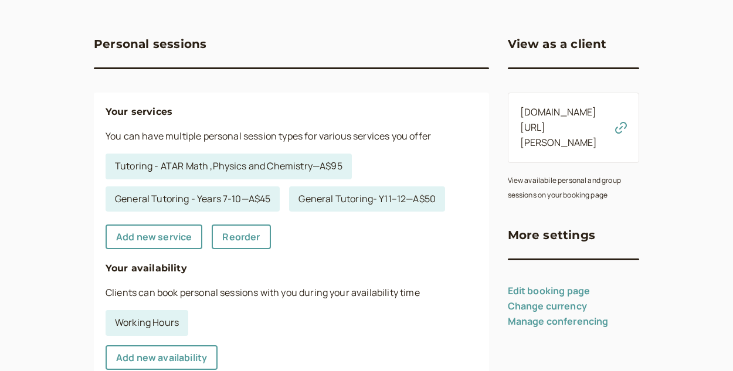
click at [523, 285] on link "Edit booking page" at bounding box center [549, 291] width 83 height 13
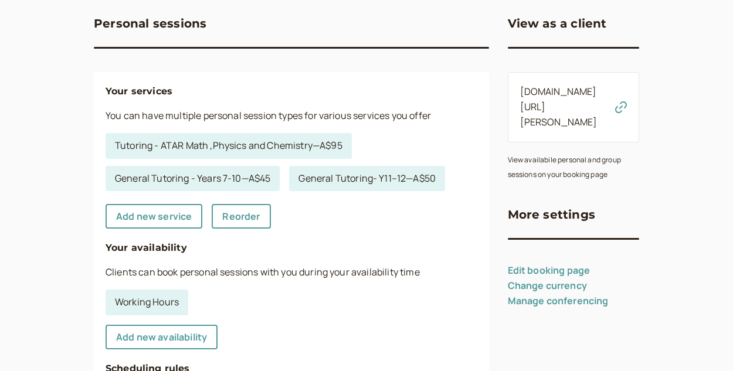
scroll to position [109, 0]
click at [445, 238] on div "Your services You can have multiple personal session types for various services…" at bounding box center [291, 360] width 395 height 577
click at [547, 294] on link "Manage conferencing" at bounding box center [558, 300] width 101 height 13
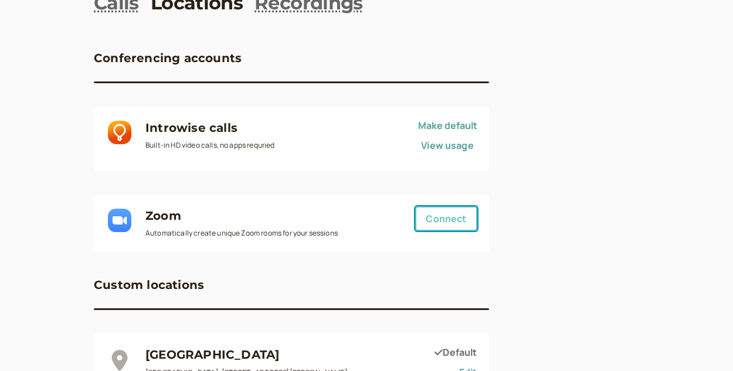
click at [428, 207] on button "Connect" at bounding box center [446, 219] width 62 height 25
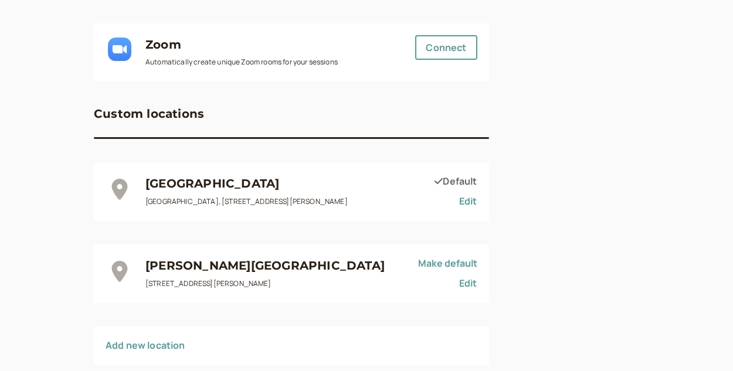
click at [209, 75] on div "Zoom Automatically create unique Zoom rooms for your sessions Connect" at bounding box center [291, 51] width 395 height 57
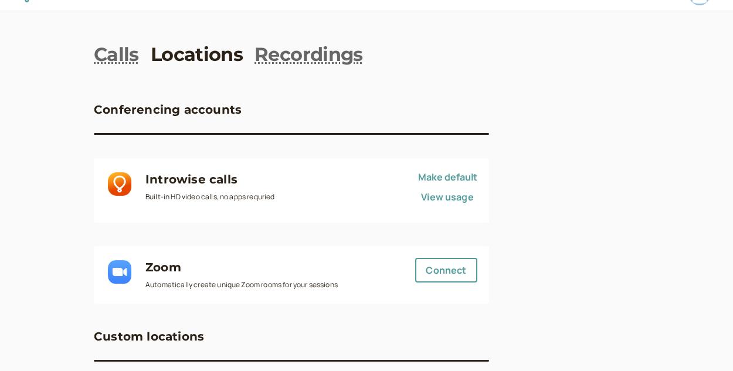
scroll to position [0, 0]
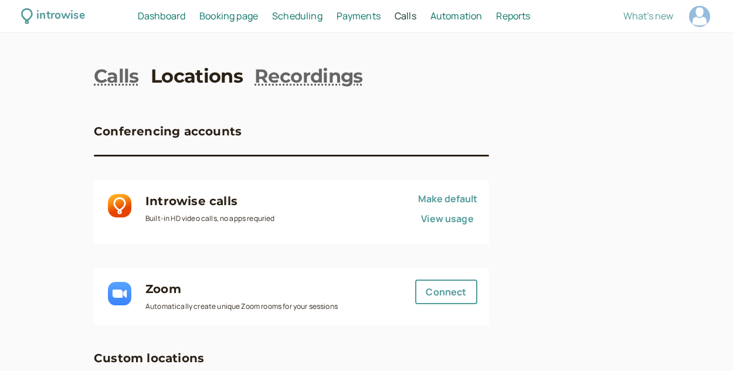
click at [223, 21] on span "Booking page" at bounding box center [228, 15] width 59 height 13
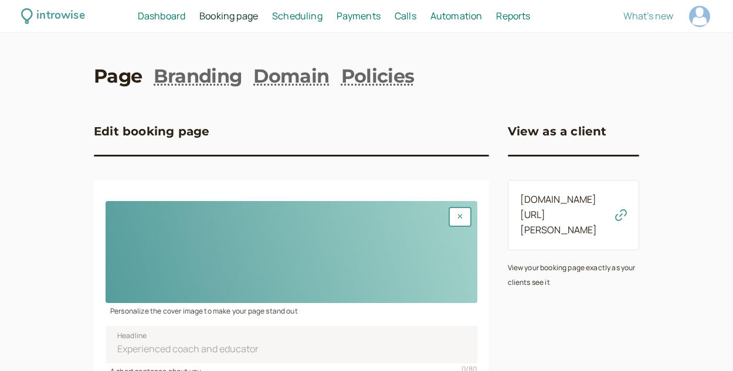
click at [223, 21] on span "Booking page" at bounding box center [228, 15] width 59 height 13
click at [209, 78] on link "Branding" at bounding box center [198, 76] width 88 height 26
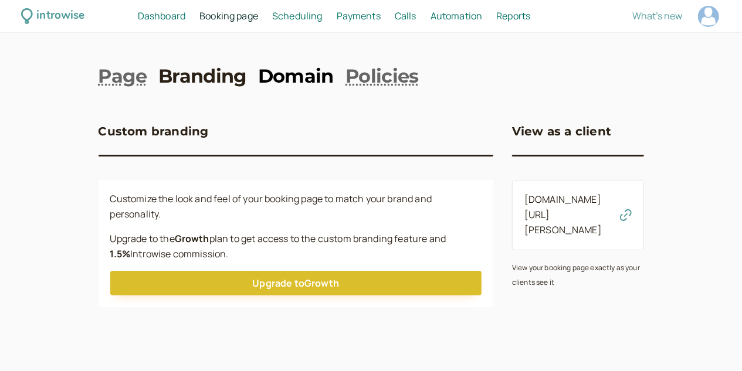
click at [277, 79] on link "Domain" at bounding box center [296, 76] width 76 height 26
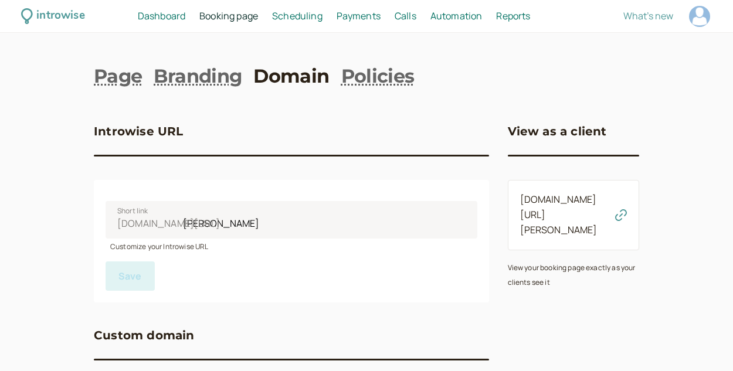
drag, startPoint x: 546, startPoint y: 193, endPoint x: 520, endPoint y: 214, distance: 32.9
click at [520, 214] on link "[DOMAIN_NAME][URL][PERSON_NAME]" at bounding box center [558, 214] width 77 height 43
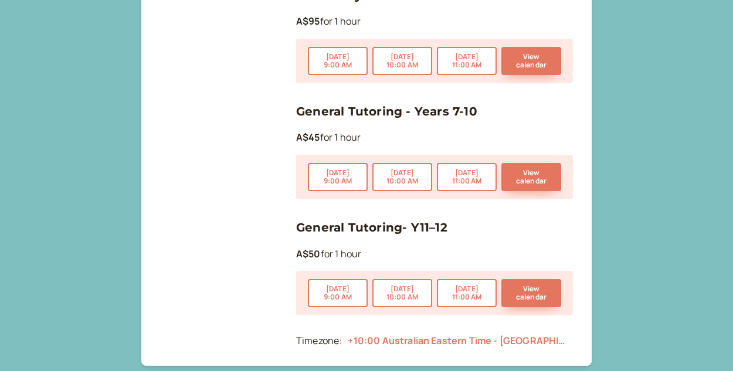
scroll to position [138, 0]
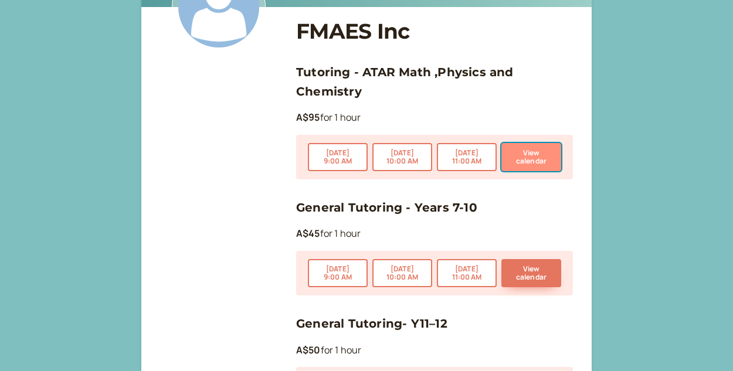
drag, startPoint x: 529, startPoint y: 158, endPoint x: 516, endPoint y: 156, distance: 13.0
click at [516, 156] on button "View calendar" at bounding box center [532, 157] width 60 height 28
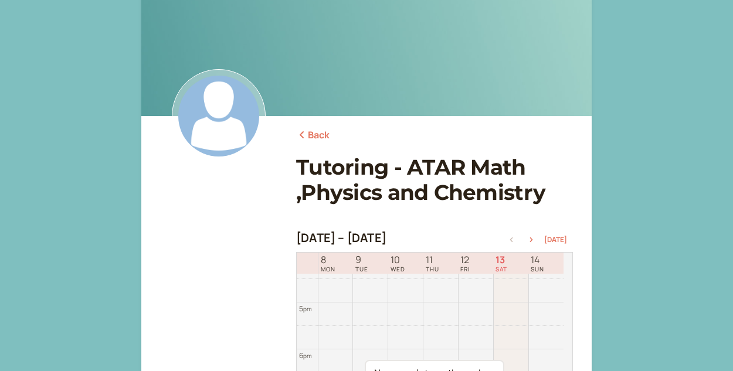
scroll to position [23, 0]
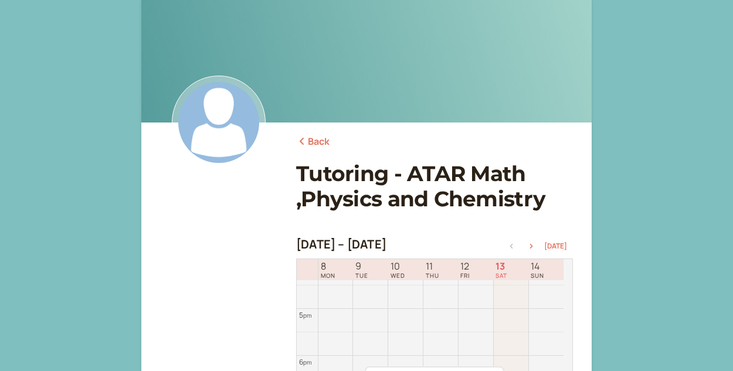
click at [226, 119] on img at bounding box center [219, 123] width 94 height 94
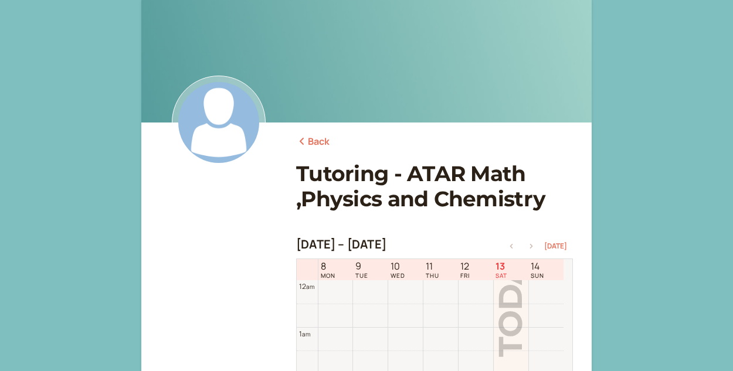
scroll to position [377, 0]
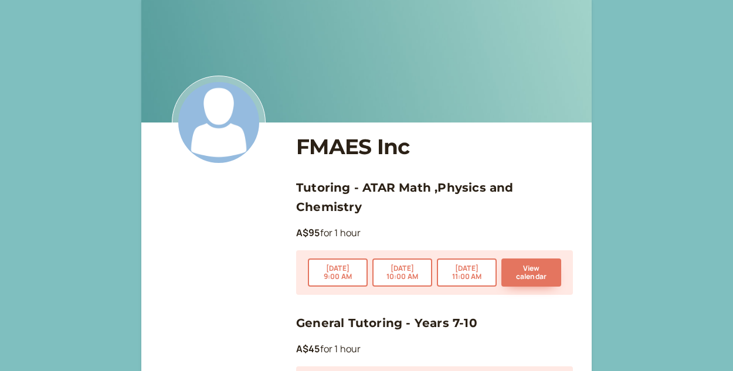
scroll to position [138, 0]
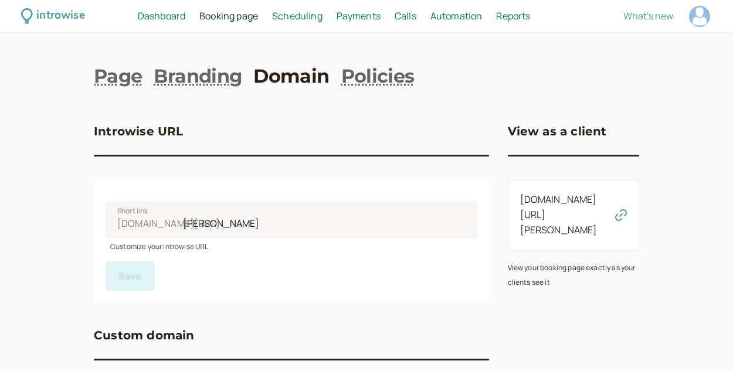
click at [290, 15] on span "Scheduling" at bounding box center [297, 15] width 50 height 13
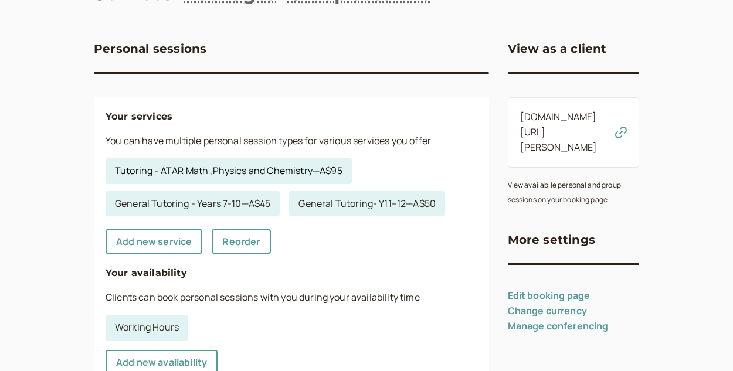
scroll to position [88, 0]
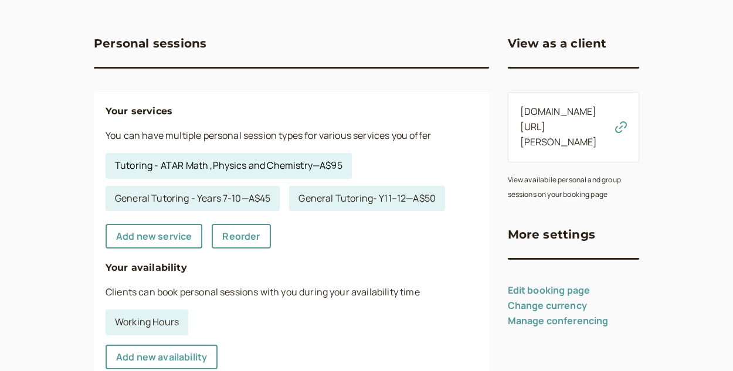
click at [272, 173] on link "Tutoring - ATAR Math ,Physics and Chemistry — A$95" at bounding box center [229, 166] width 246 height 26
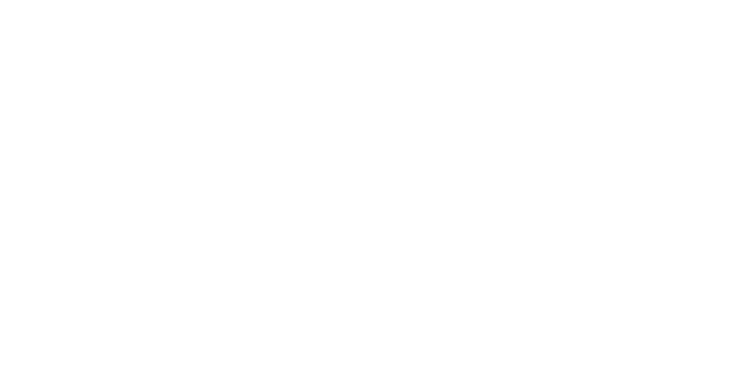
select select "60"
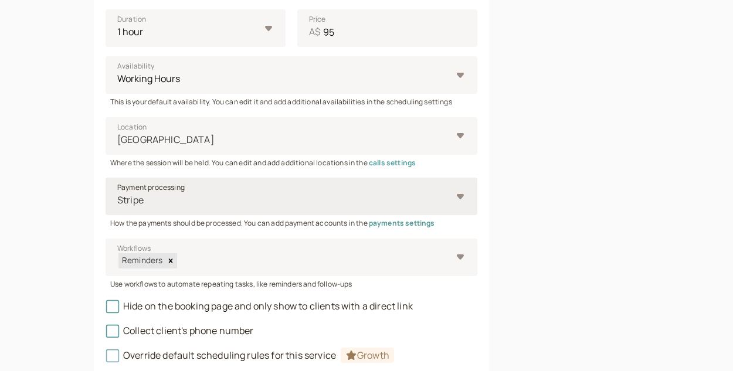
scroll to position [442, 0]
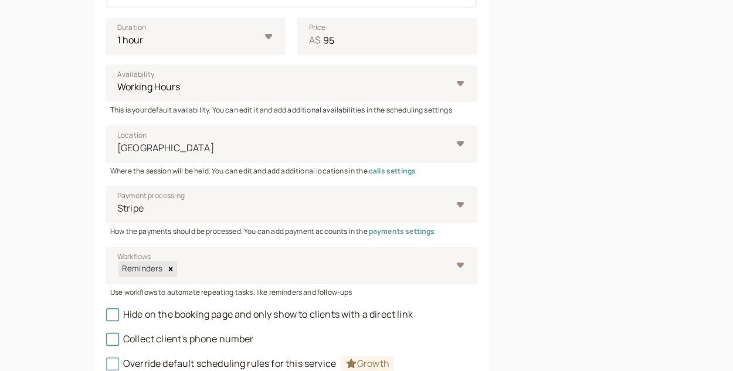
click at [260, 106] on div "This is your default availability. You can edit it and add additional availabil…" at bounding box center [292, 108] width 372 height 13
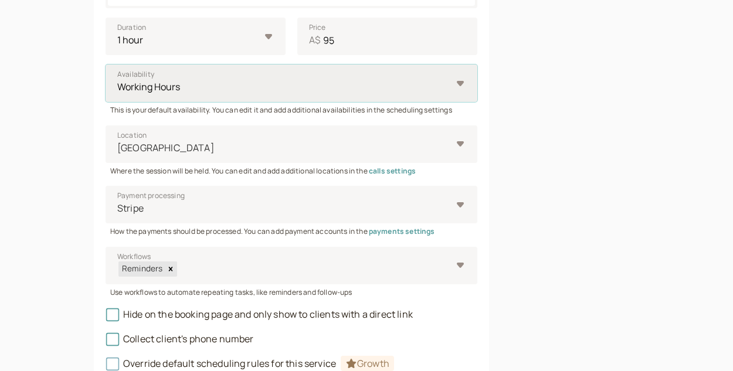
click at [459, 84] on select "Working Hours" at bounding box center [292, 84] width 372 height 38
click at [106, 65] on select "Working Hours" at bounding box center [292, 84] width 372 height 38
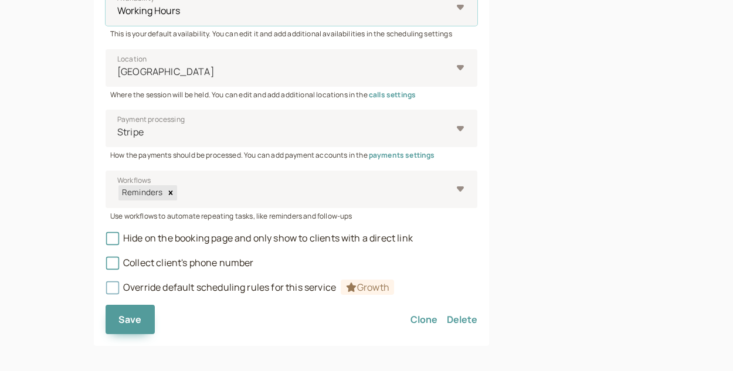
scroll to position [526, 0]
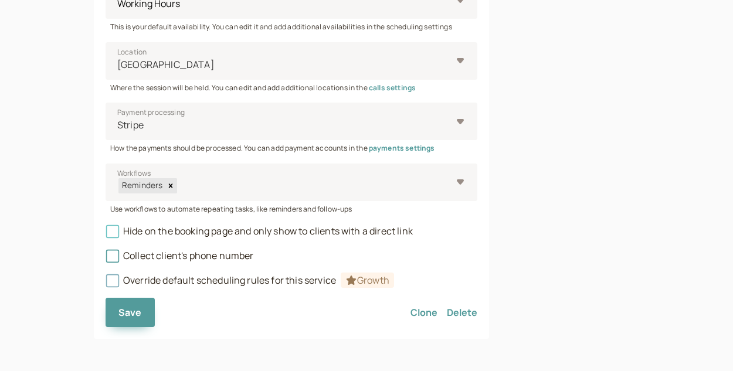
click at [293, 231] on span "Hide on the booking page and only show to clients with a direct link" at bounding box center [259, 231] width 307 height 13
click at [106, 235] on input "Hide on the booking page and only show to clients with a direct link" at bounding box center [106, 235] width 0 height 0
click at [212, 254] on span "Collect client's phone number" at bounding box center [180, 255] width 148 height 13
click at [106, 259] on input "Collect client's phone number" at bounding box center [106, 259] width 0 height 0
click at [163, 276] on span "Override default scheduling rules for this service Growth" at bounding box center [250, 280] width 289 height 13
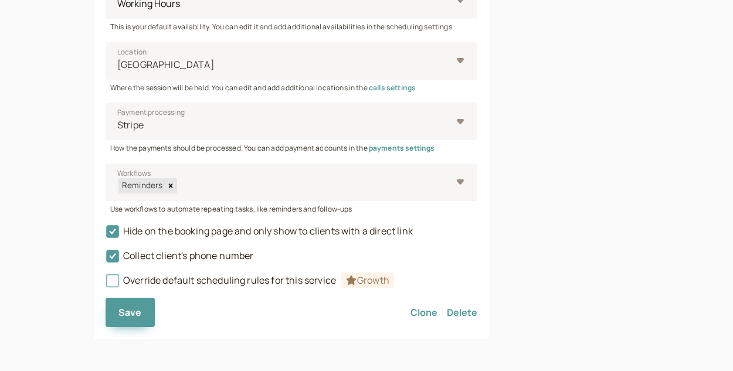
click at [114, 277] on icon at bounding box center [113, 281] width 8 height 8
click at [140, 315] on span "Save" at bounding box center [130, 312] width 23 height 13
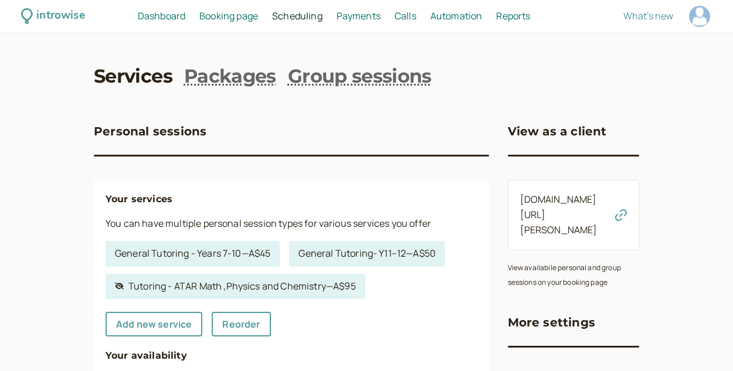
click at [625, 209] on icon "button" at bounding box center [621, 215] width 12 height 12
click at [120, 285] on icon "Hidden service" at bounding box center [119, 286] width 9 height 7
select select "60"
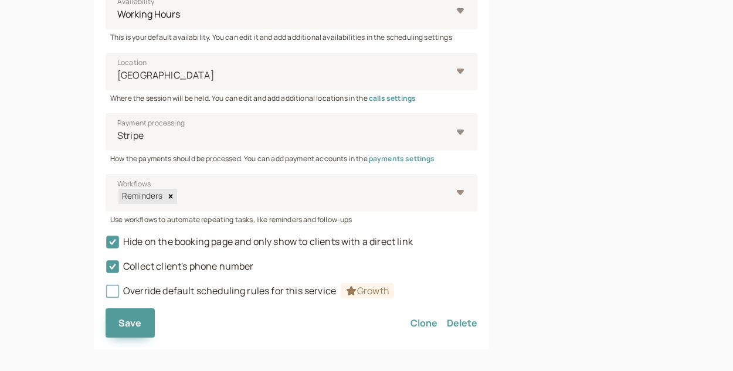
scroll to position [526, 0]
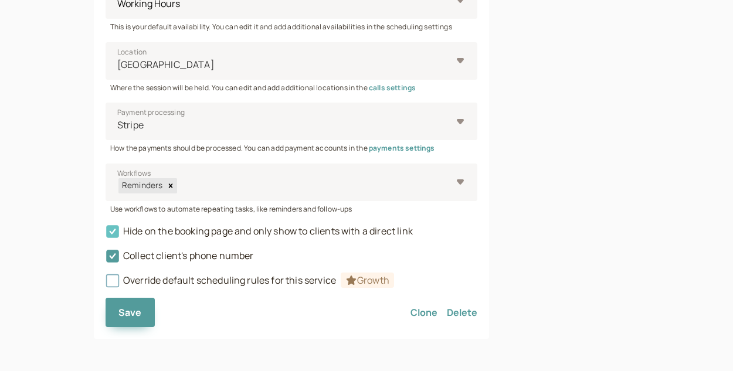
click at [111, 229] on icon at bounding box center [112, 231] width 13 height 13
click at [106, 235] on input "Hide on the booking page and only show to clients with a direct link" at bounding box center [106, 235] width 0 height 0
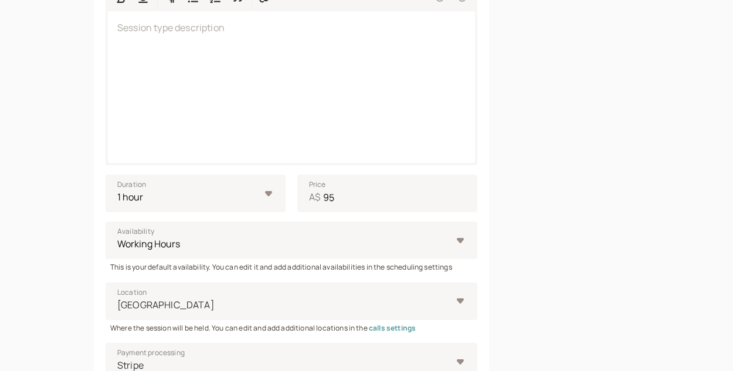
scroll to position [302, 0]
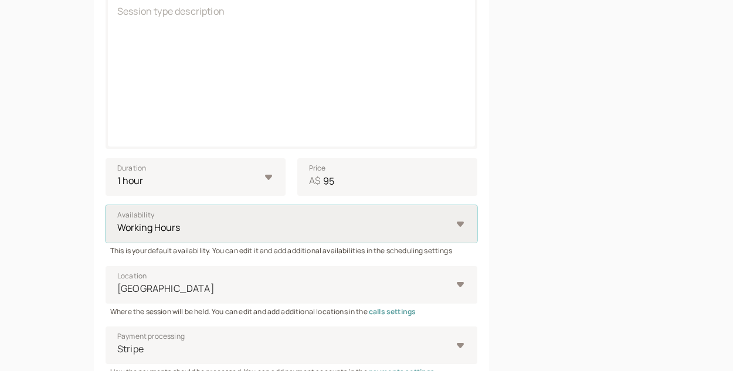
click at [261, 211] on select "Working Hours" at bounding box center [292, 224] width 372 height 38
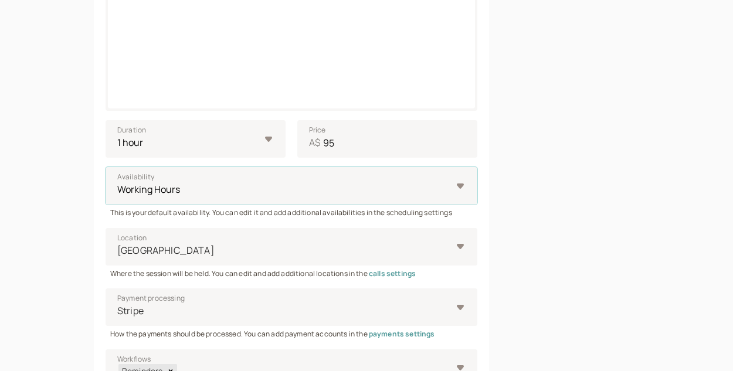
scroll to position [526, 0]
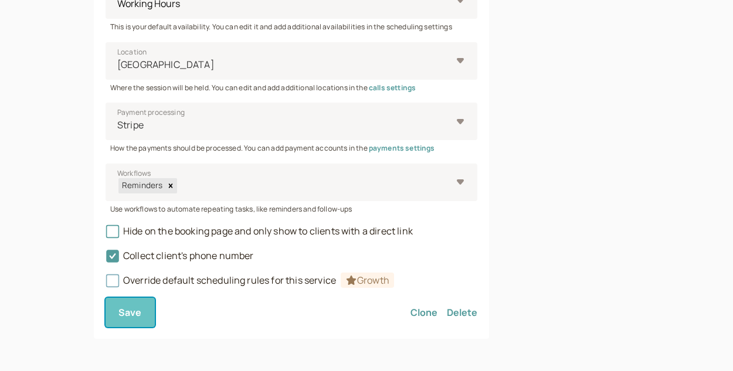
click at [148, 304] on button "Save" at bounding box center [130, 312] width 49 height 29
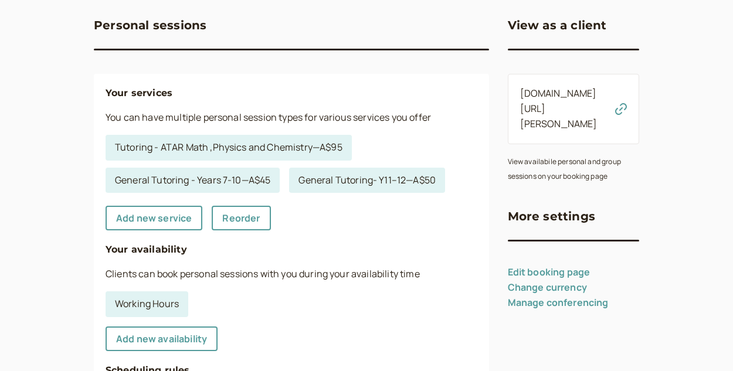
scroll to position [107, 0]
click at [283, 141] on link "Tutoring - ATAR Math ,Physics and Chemistry — A$95" at bounding box center [229, 147] width 246 height 26
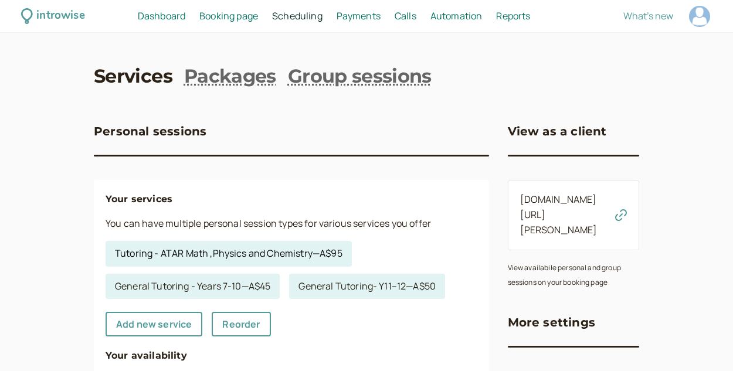
select select "60"
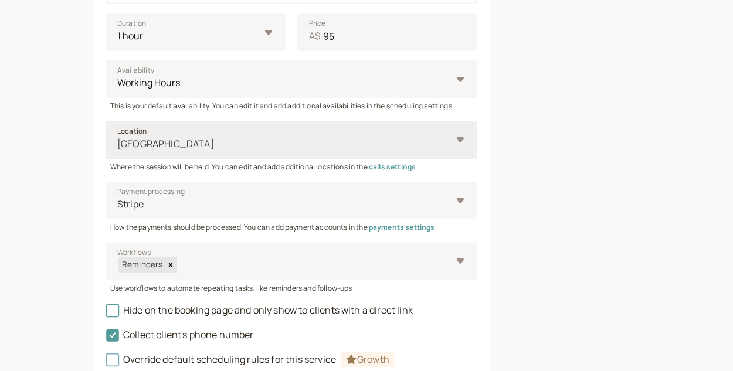
scroll to position [446, 0]
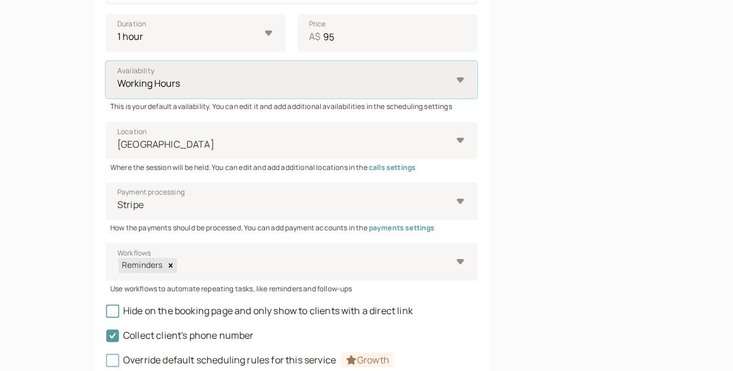
click at [459, 78] on select "Working Hours" at bounding box center [292, 80] width 372 height 38
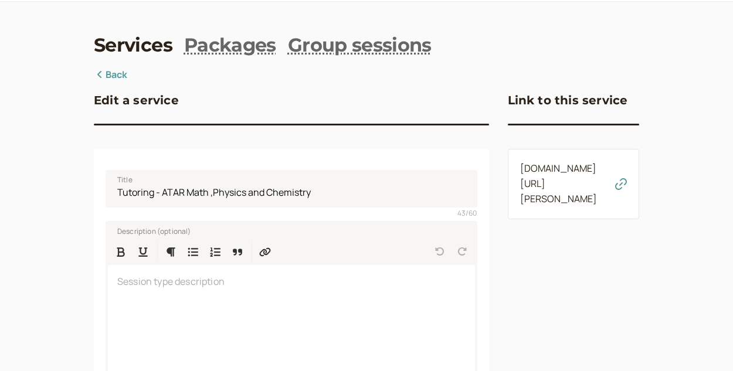
scroll to position [0, 0]
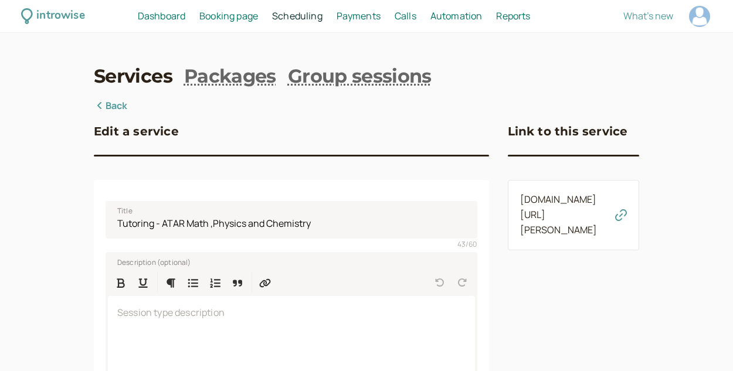
click at [296, 25] on div "introwise Dashboard Dashboard Booking page Booking Scheduling Scheduling Paymen…" at bounding box center [366, 16] width 733 height 33
click at [293, 17] on span "Scheduling" at bounding box center [297, 15] width 50 height 13
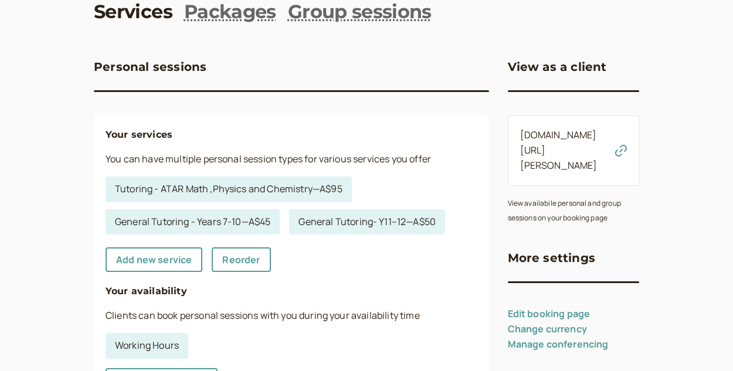
scroll to position [65, 0]
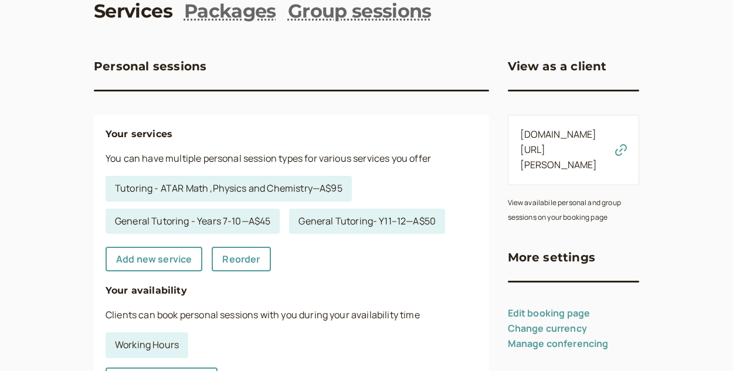
click at [558, 307] on link "Edit booking page" at bounding box center [549, 313] width 83 height 13
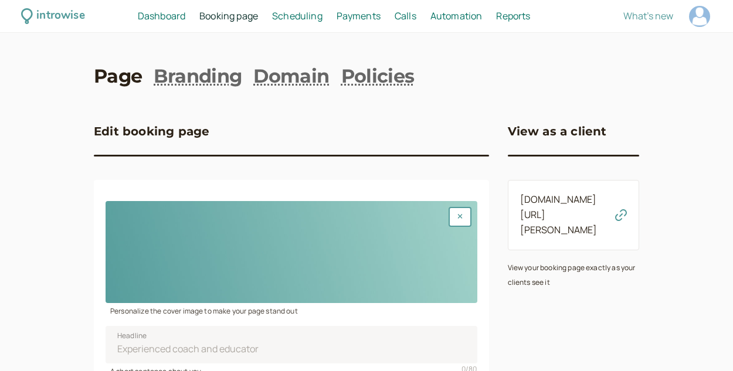
click at [127, 136] on h3 "Edit booking page" at bounding box center [152, 131] width 116 height 19
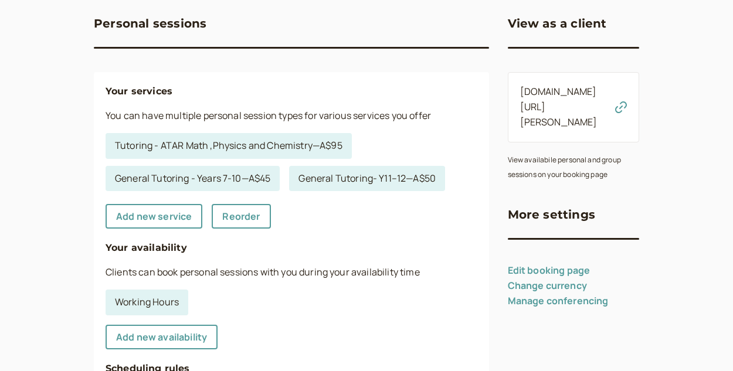
scroll to position [114, 0]
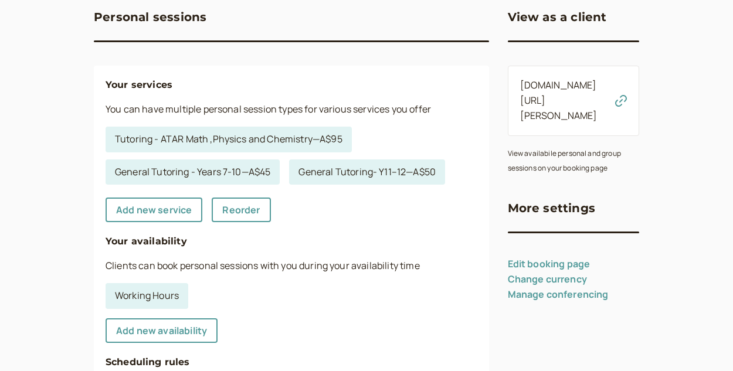
click at [541, 273] on link "Change currency" at bounding box center [547, 279] width 79 height 13
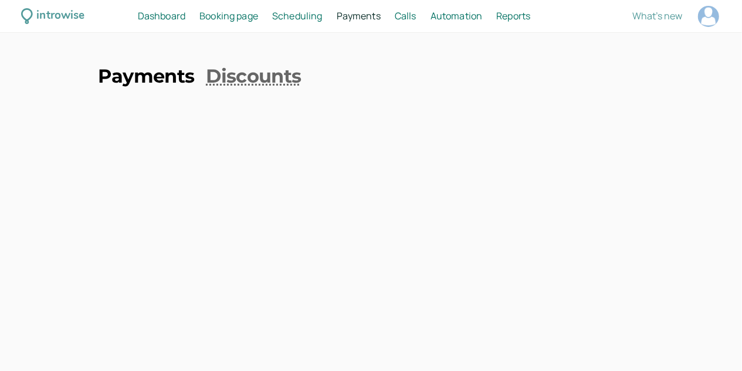
click at [166, 77] on link "Payments" at bounding box center [147, 76] width 96 height 26
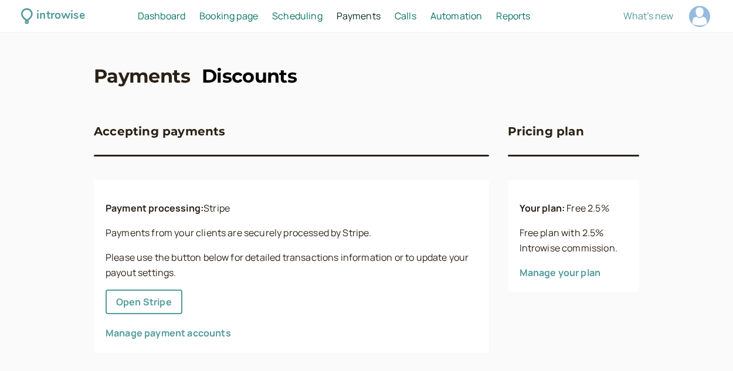
click at [238, 88] on link "Discounts" at bounding box center [249, 76] width 95 height 26
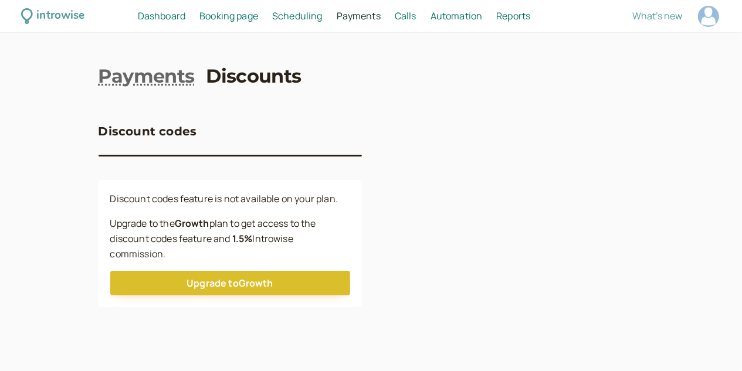
click at [238, 88] on link "Discounts" at bounding box center [253, 76] width 95 height 26
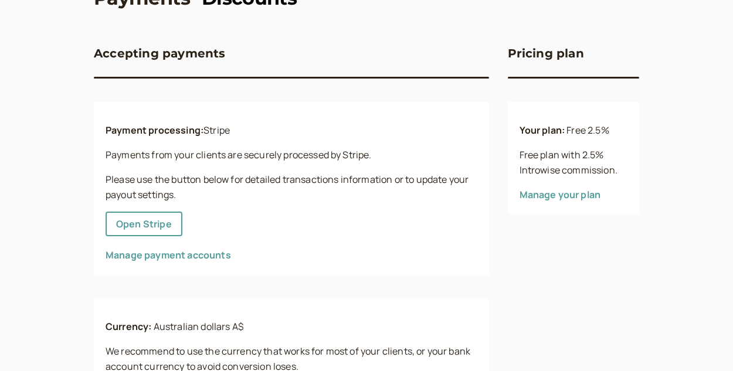
scroll to position [160, 0]
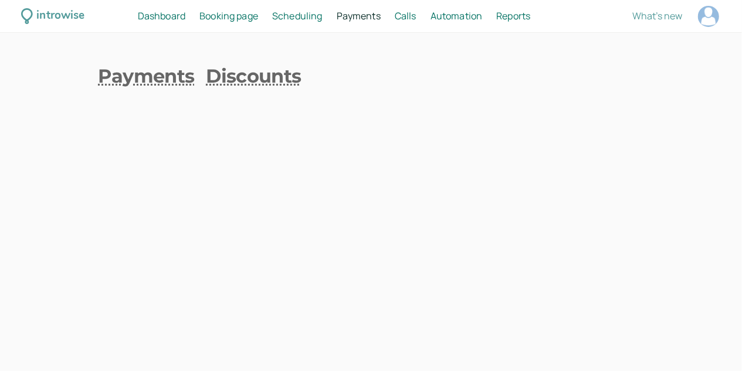
click at [306, 24] on div "introwise Dashboard Dashboard Booking page Booking Scheduling Scheduling Paymen…" at bounding box center [371, 16] width 742 height 33
click at [304, 22] on link "Scheduling Scheduling" at bounding box center [297, 16] width 50 height 15
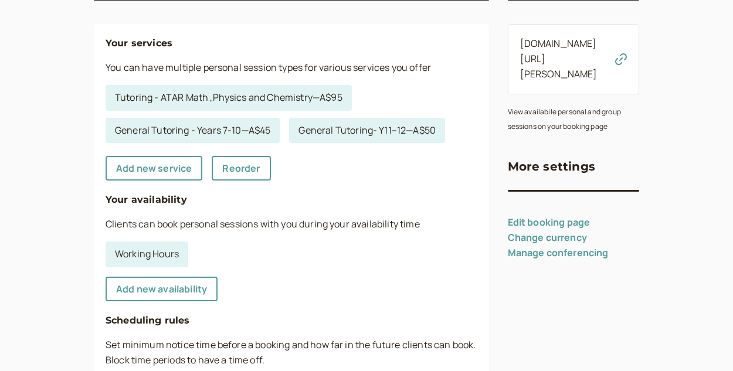
scroll to position [177, 0]
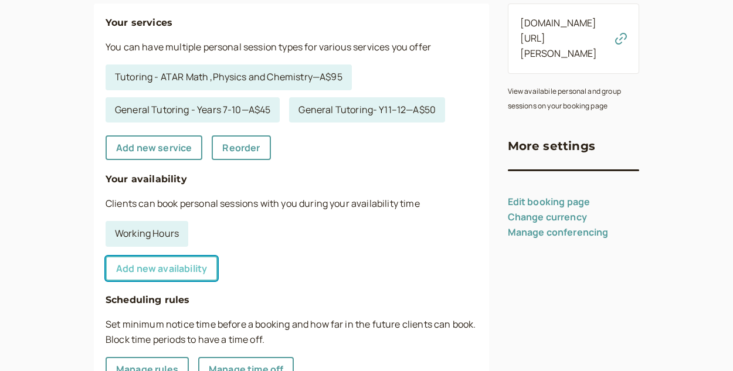
click at [194, 268] on link "Add new availability" at bounding box center [162, 268] width 112 height 25
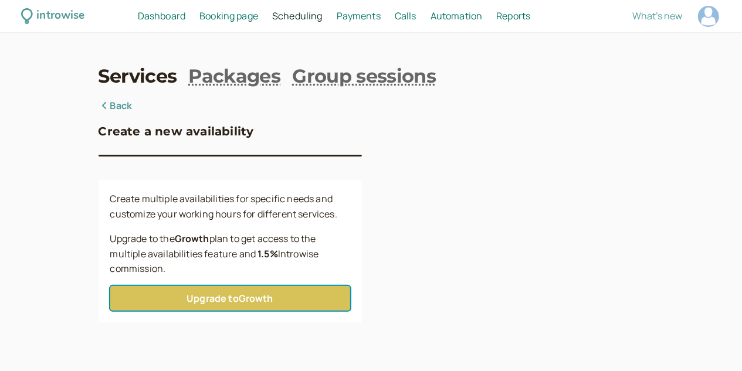
click at [251, 300] on link "Upgrade to Growth" at bounding box center [230, 298] width 240 height 25
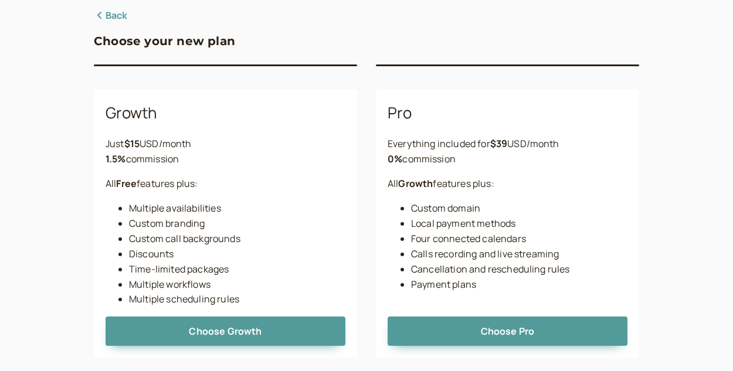
scroll to position [110, 0]
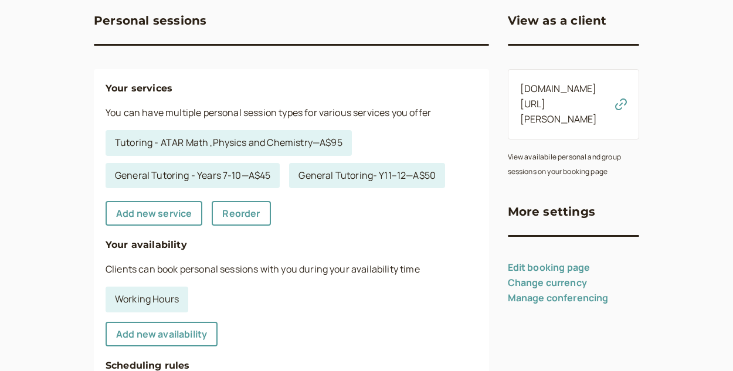
scroll to position [110, 0]
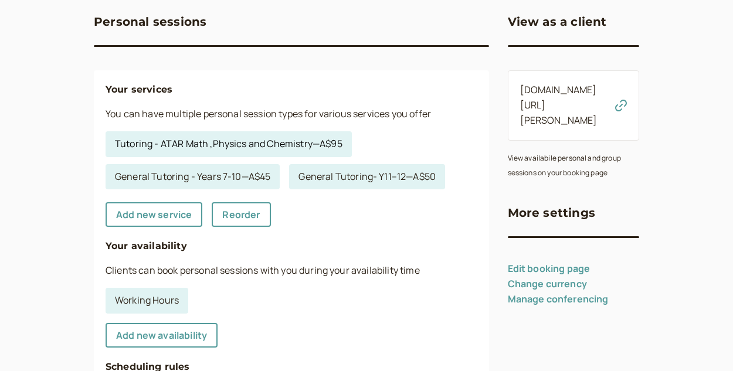
click at [293, 144] on link "Tutoring - ATAR Math ,Physics and Chemistry — A$95" at bounding box center [229, 144] width 246 height 26
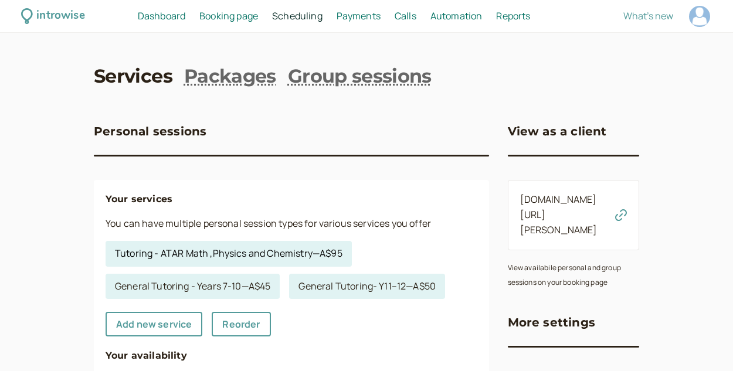
select select "60"
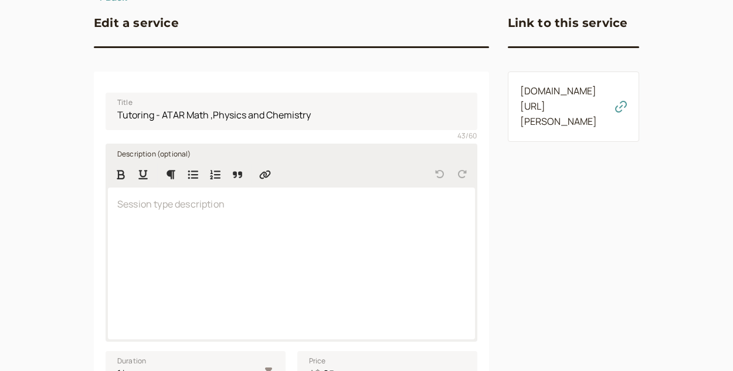
scroll to position [112, 0]
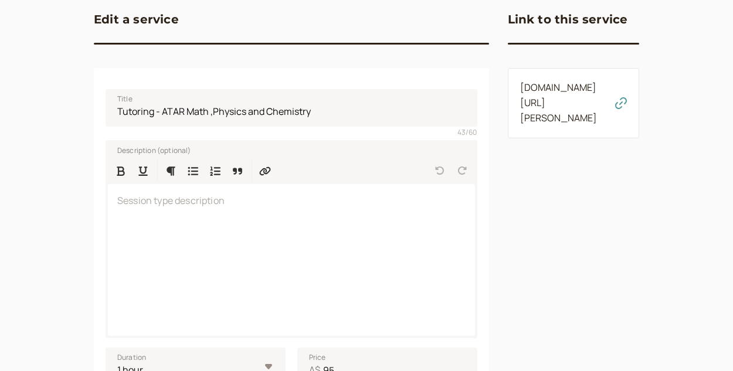
click at [617, 109] on icon "button" at bounding box center [621, 103] width 12 height 12
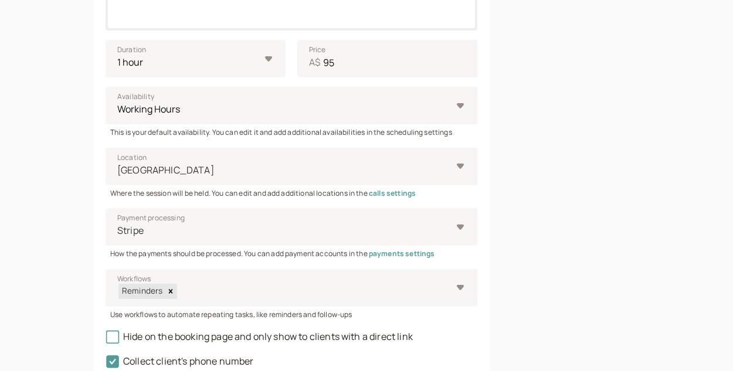
scroll to position [468, 0]
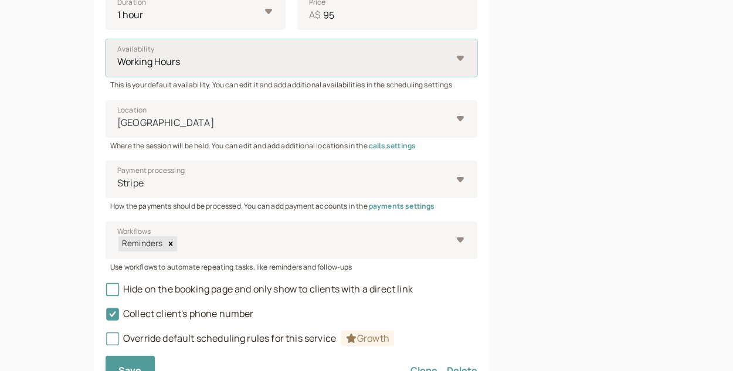
click at [283, 65] on select "Working Hours" at bounding box center [292, 58] width 372 height 38
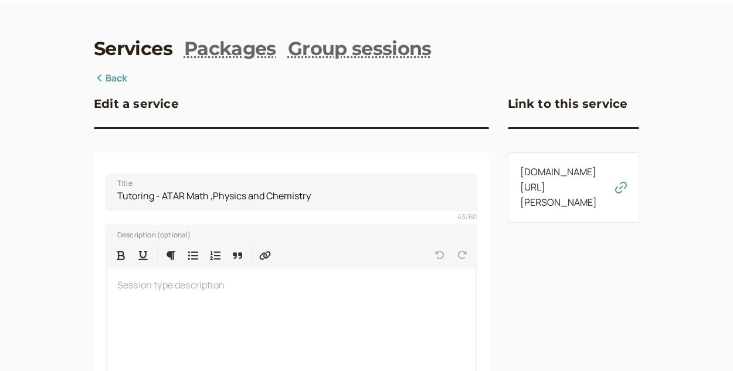
scroll to position [0, 0]
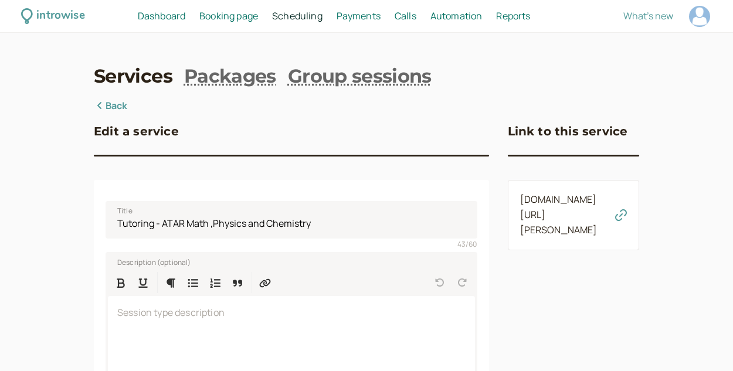
click at [300, 13] on span "Scheduling" at bounding box center [297, 15] width 50 height 13
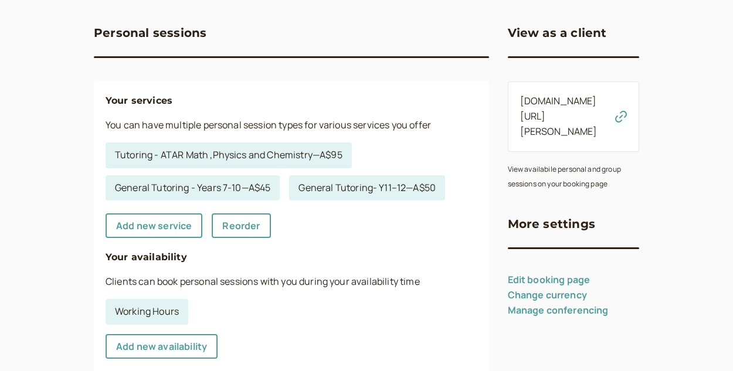
scroll to position [99, 0]
click at [532, 273] on link "Edit booking page" at bounding box center [549, 279] width 83 height 13
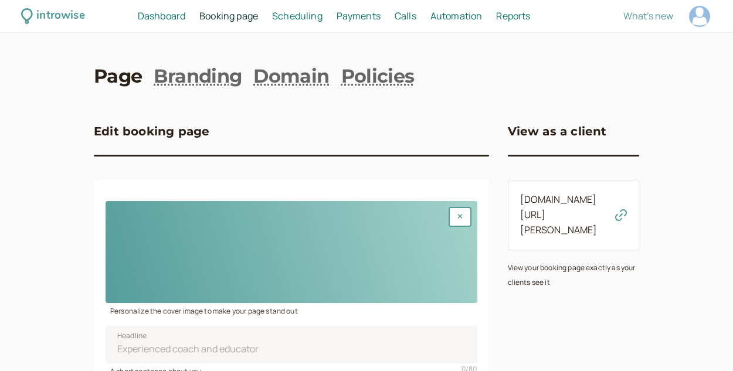
click at [297, 32] on div "introwise Dashboard Dashboard Booking page Booking Scheduling Scheduling Paymen…" at bounding box center [366, 16] width 733 height 33
click at [289, 9] on link "Scheduling Scheduling" at bounding box center [297, 16] width 50 height 15
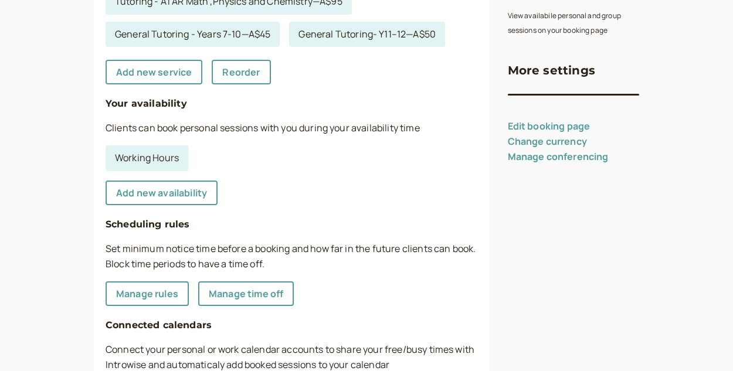
scroll to position [273, 0]
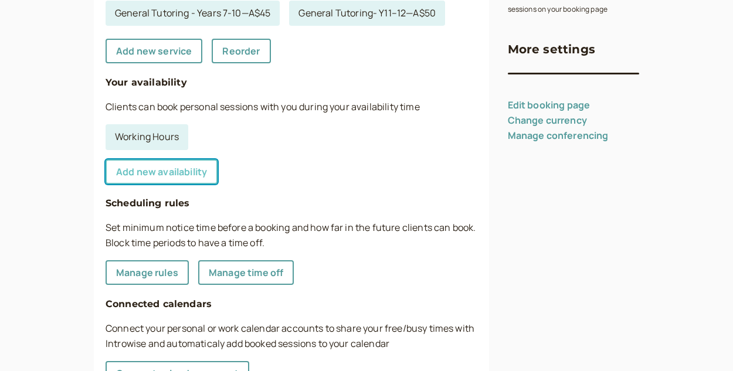
click at [172, 165] on link "Add new availability" at bounding box center [162, 172] width 112 height 25
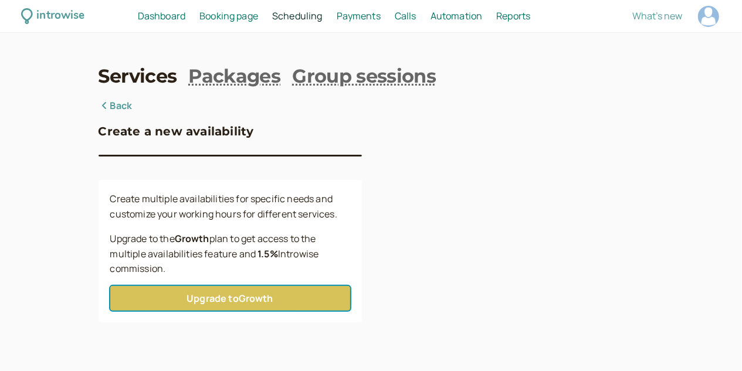
click at [252, 299] on link "Upgrade to Growth" at bounding box center [230, 298] width 240 height 25
